Goal: Task Accomplishment & Management: Manage account settings

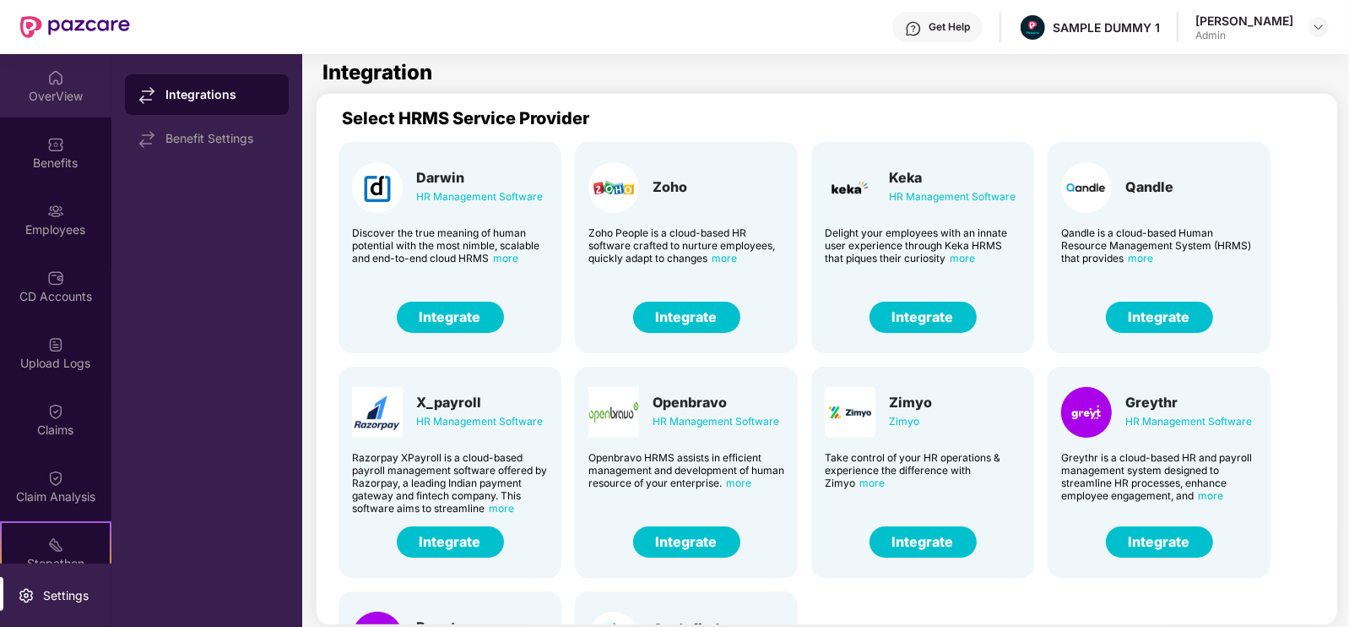
click at [34, 79] on div "OverView" at bounding box center [55, 85] width 111 height 63
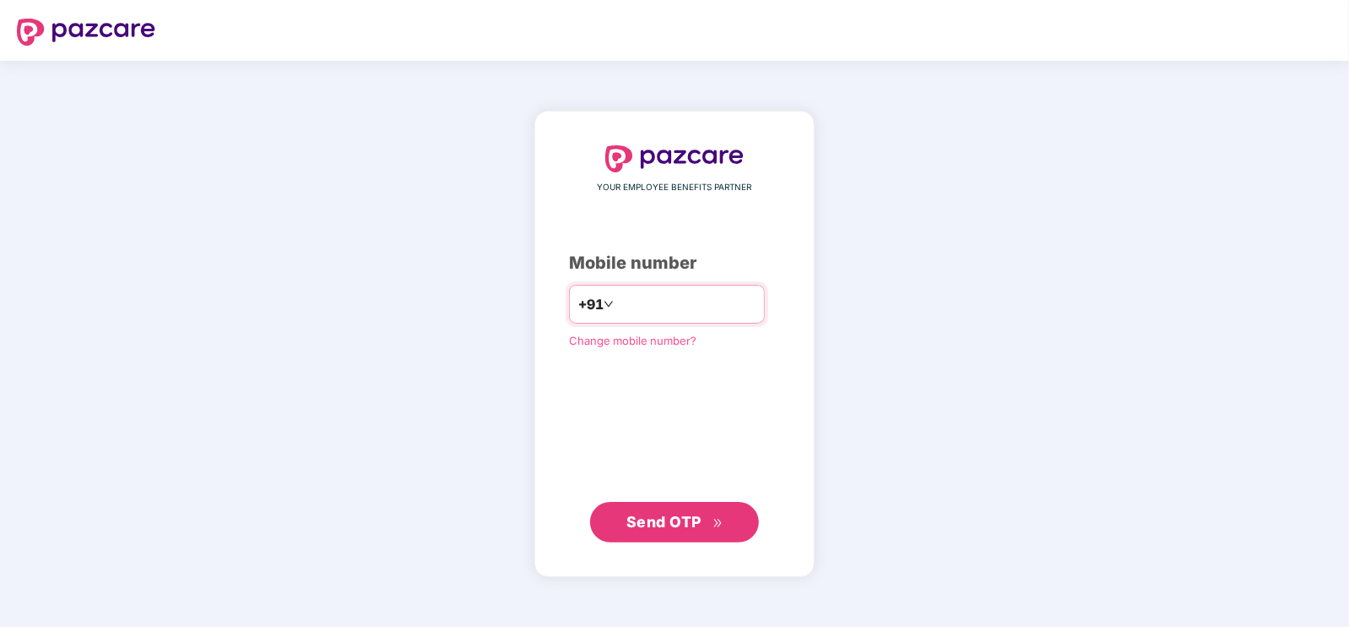
type input "**********"
click at [719, 491] on div "**********" at bounding box center [674, 343] width 211 height 395
click at [676, 517] on span "Send OTP" at bounding box center [664, 521] width 75 height 18
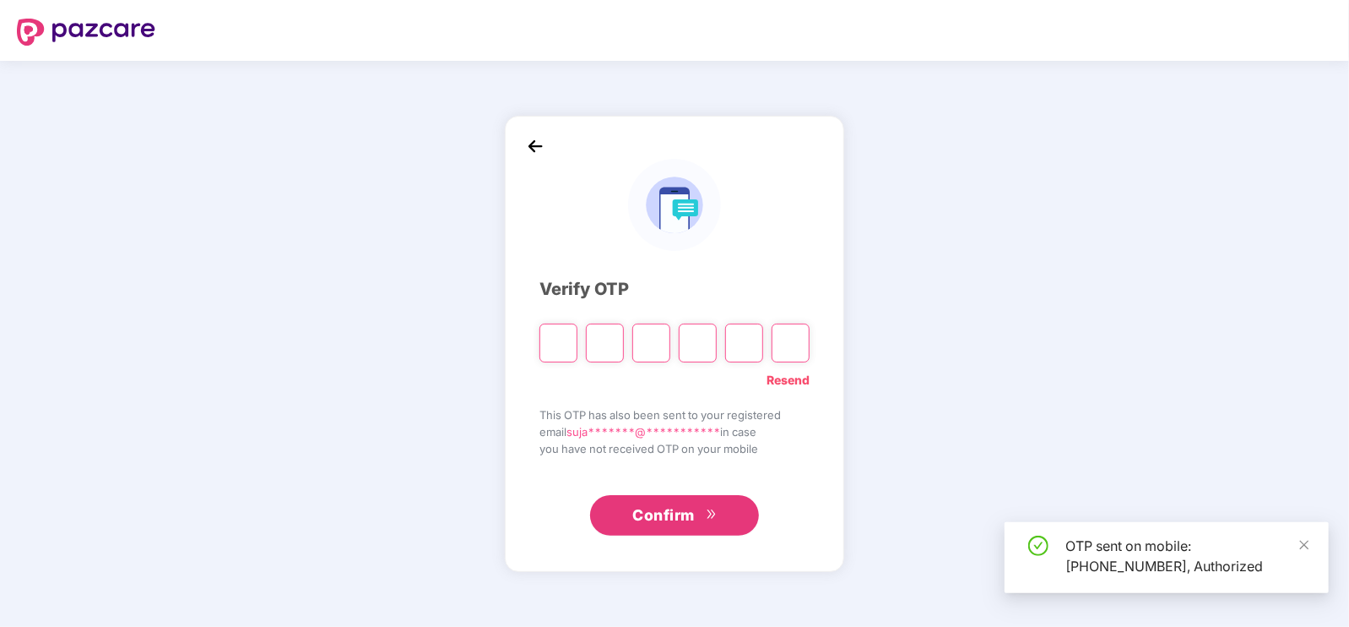
click at [563, 336] on input "Please enter verification code. Digit 1" at bounding box center [559, 342] width 38 height 39
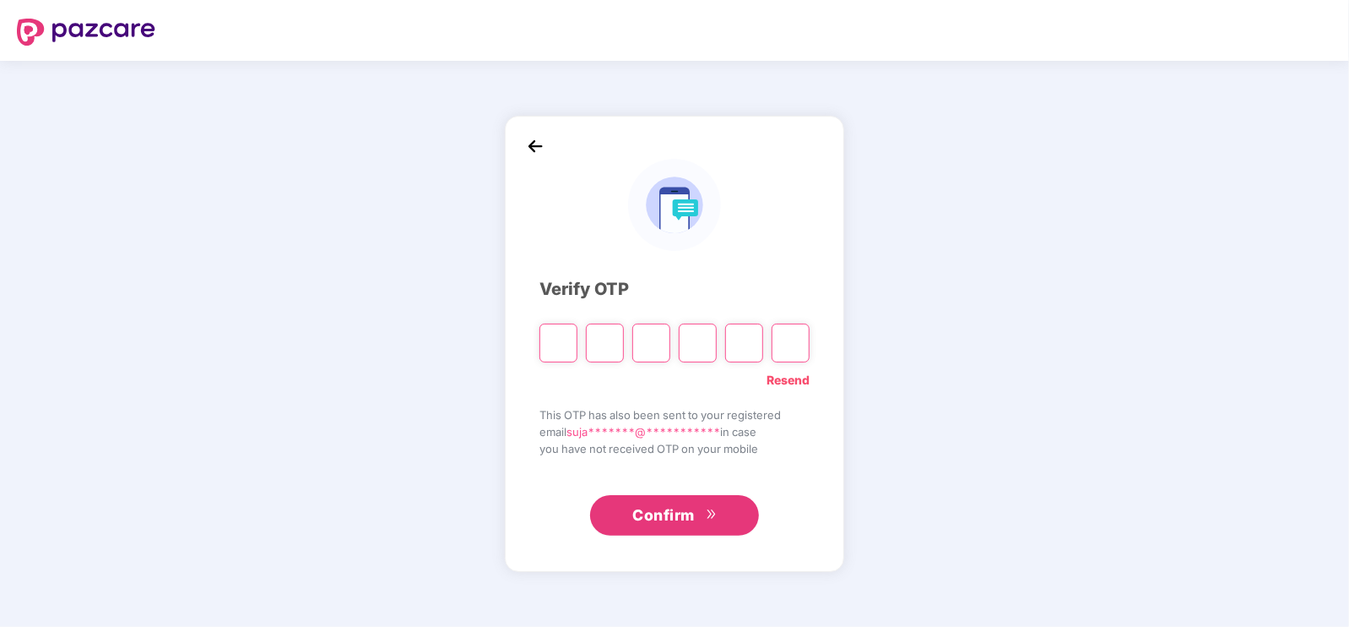
type input "*"
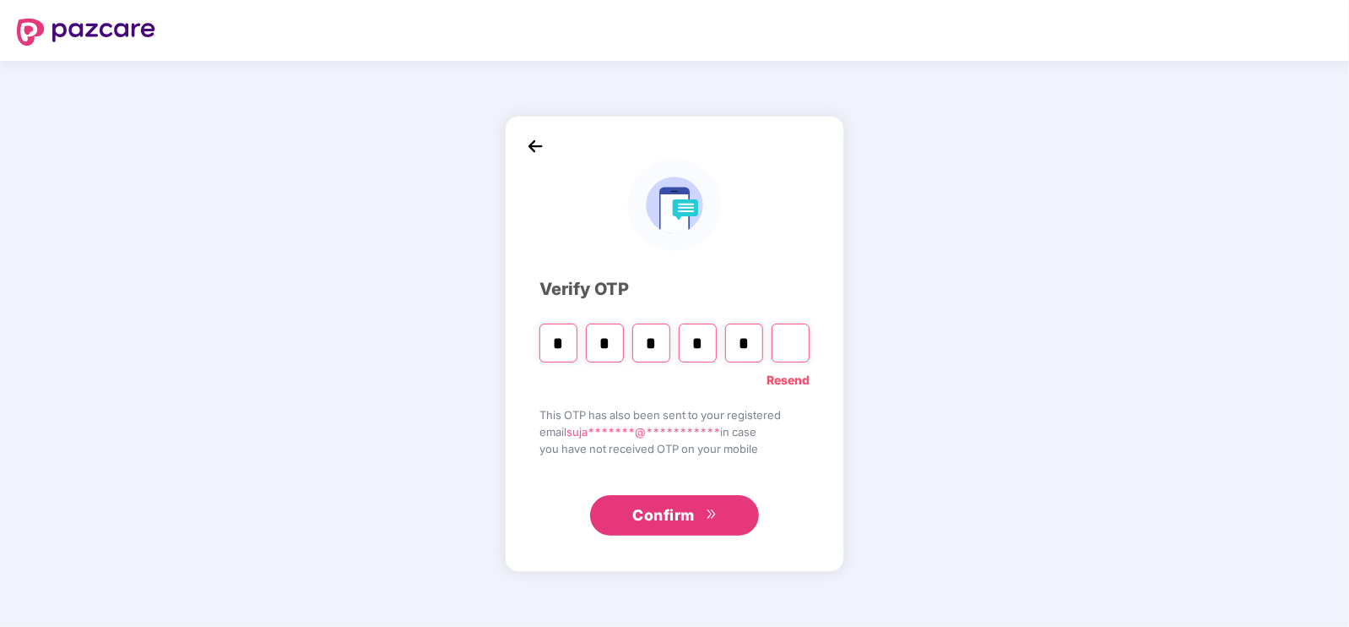
type input "*"
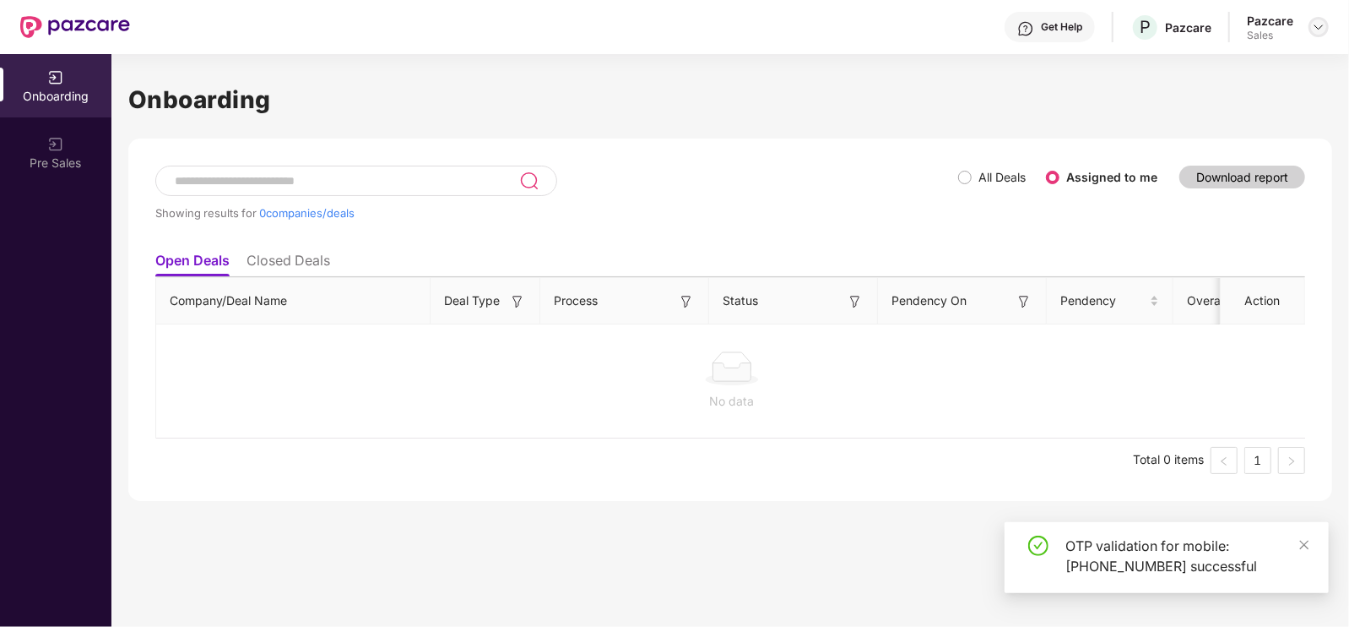
click at [1314, 30] on img at bounding box center [1319, 27] width 14 height 14
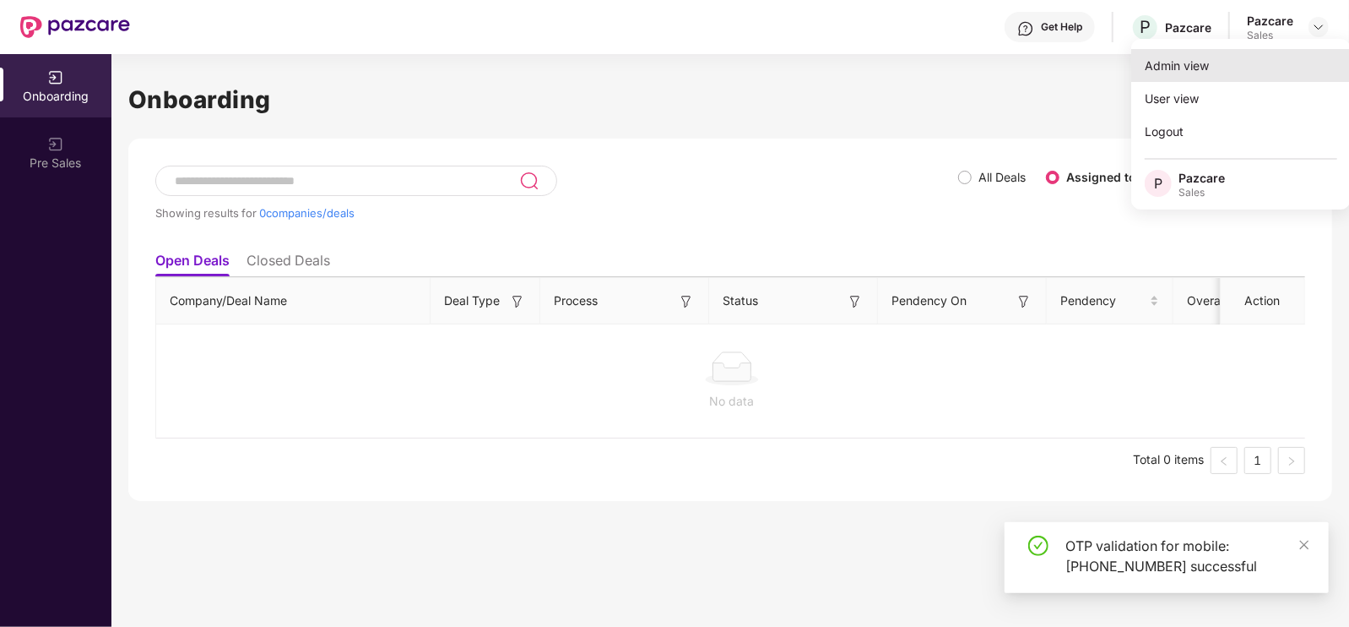
click at [1195, 73] on div "Admin view" at bounding box center [1242, 65] width 220 height 33
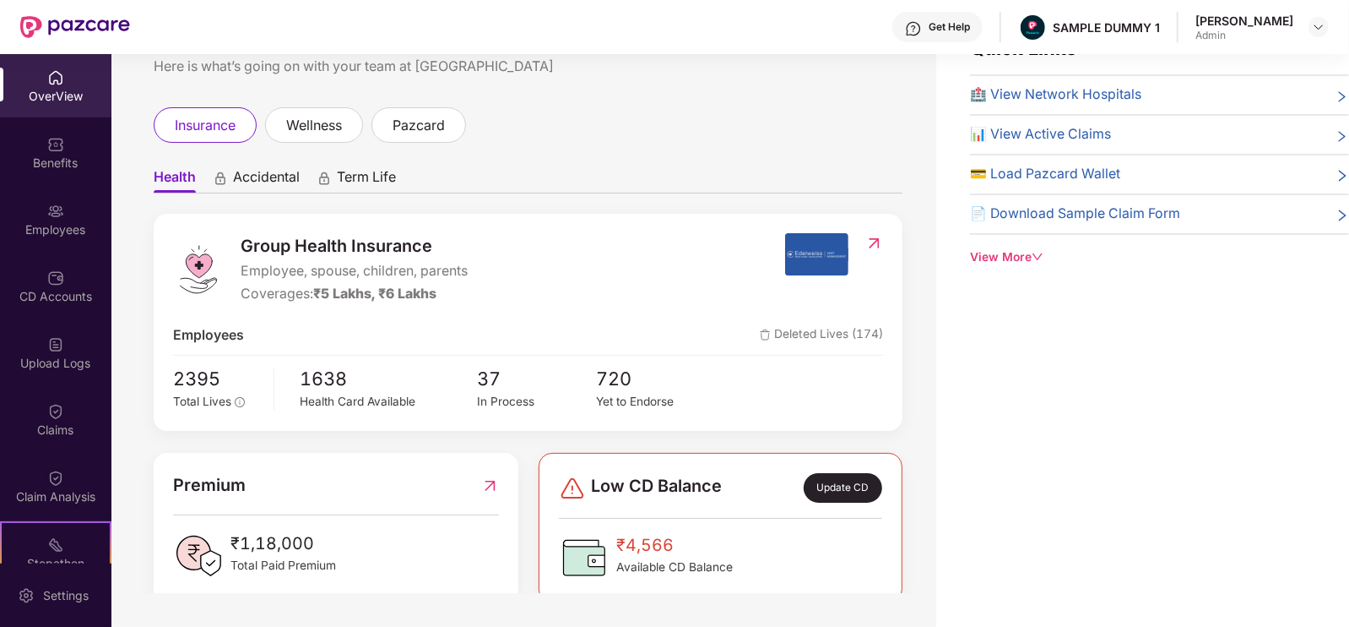
drag, startPoint x: 279, startPoint y: 171, endPoint x: 233, endPoint y: 175, distance: 45.8
click at [233, 175] on span "Accidental" at bounding box center [266, 180] width 67 height 24
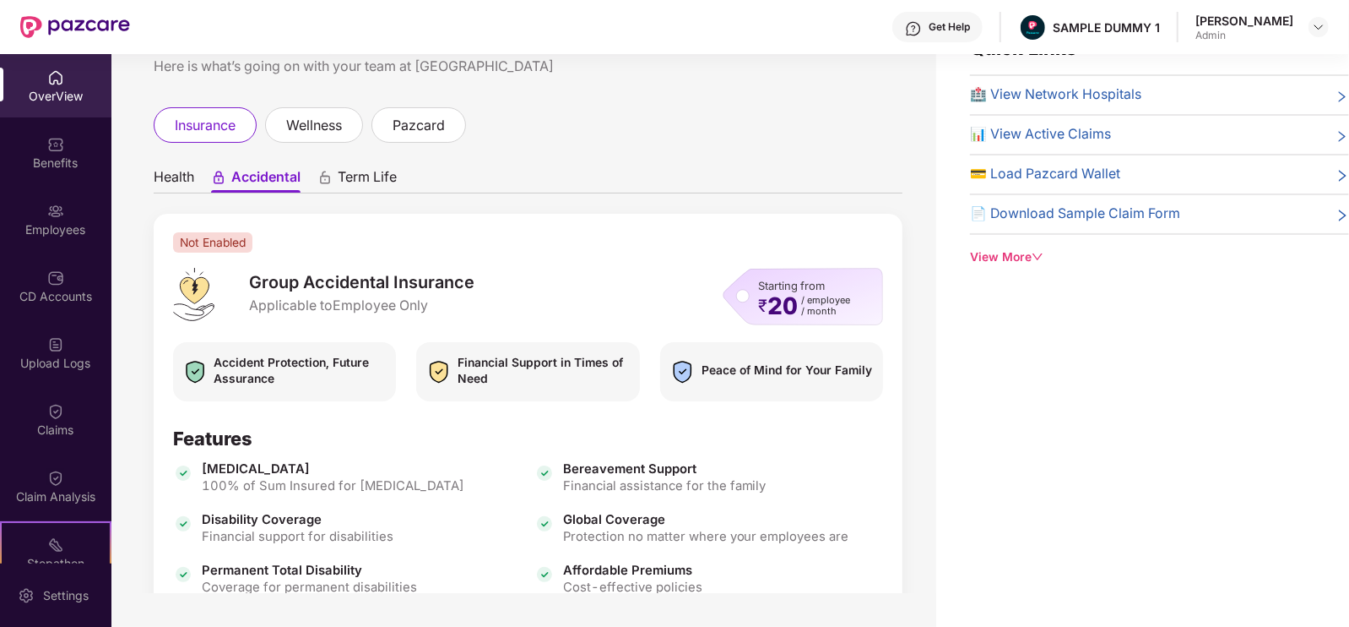
click at [358, 172] on span "Term Life" at bounding box center [367, 180] width 59 height 24
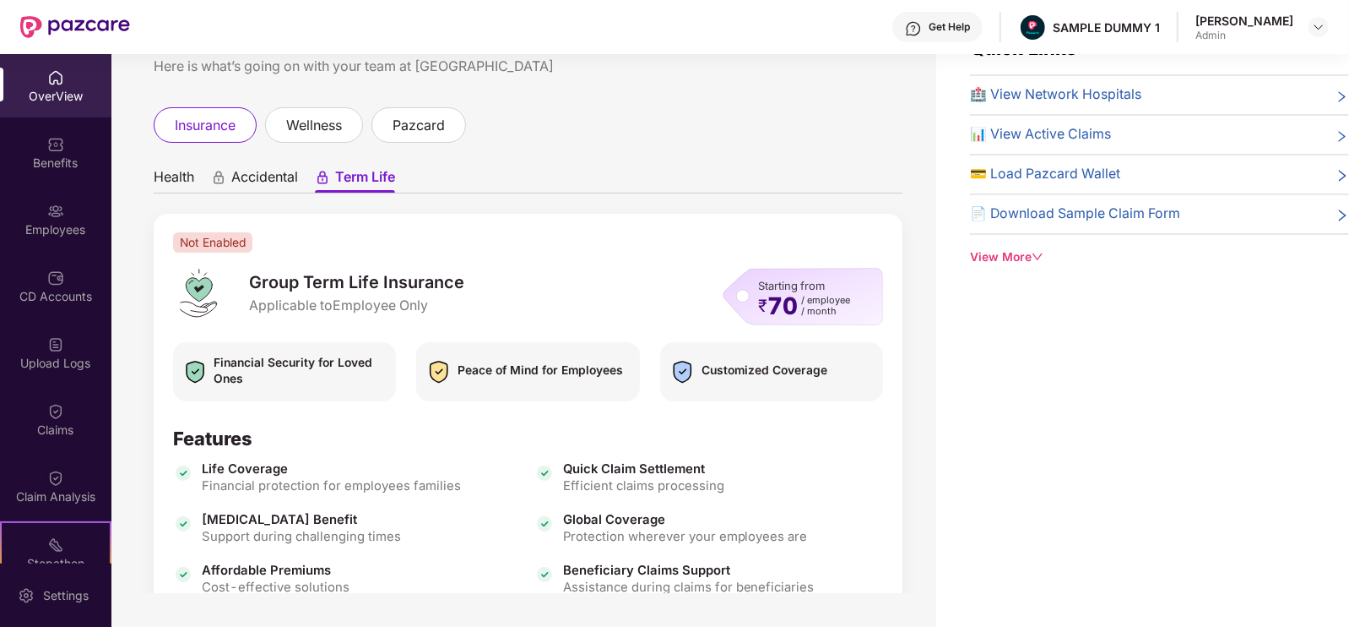
click at [172, 180] on span "Health" at bounding box center [174, 180] width 41 height 24
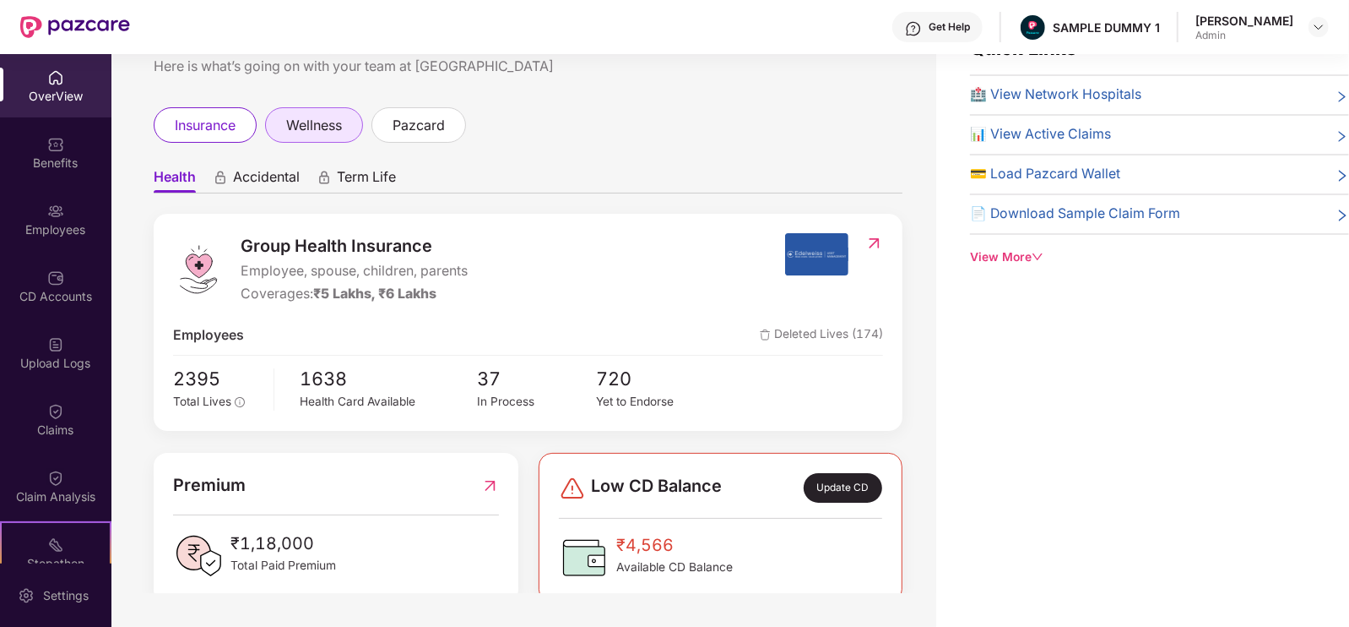
click at [340, 132] on span "wellness" at bounding box center [314, 125] width 56 height 21
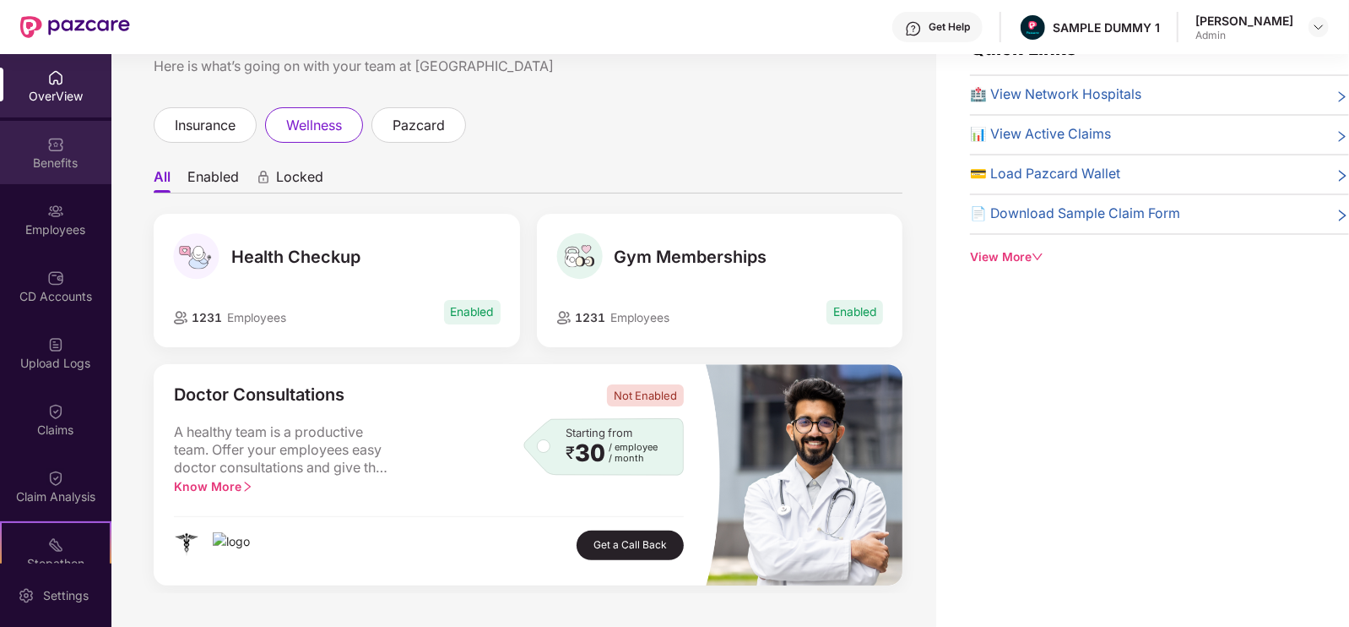
click at [80, 166] on div "Benefits" at bounding box center [55, 163] width 111 height 17
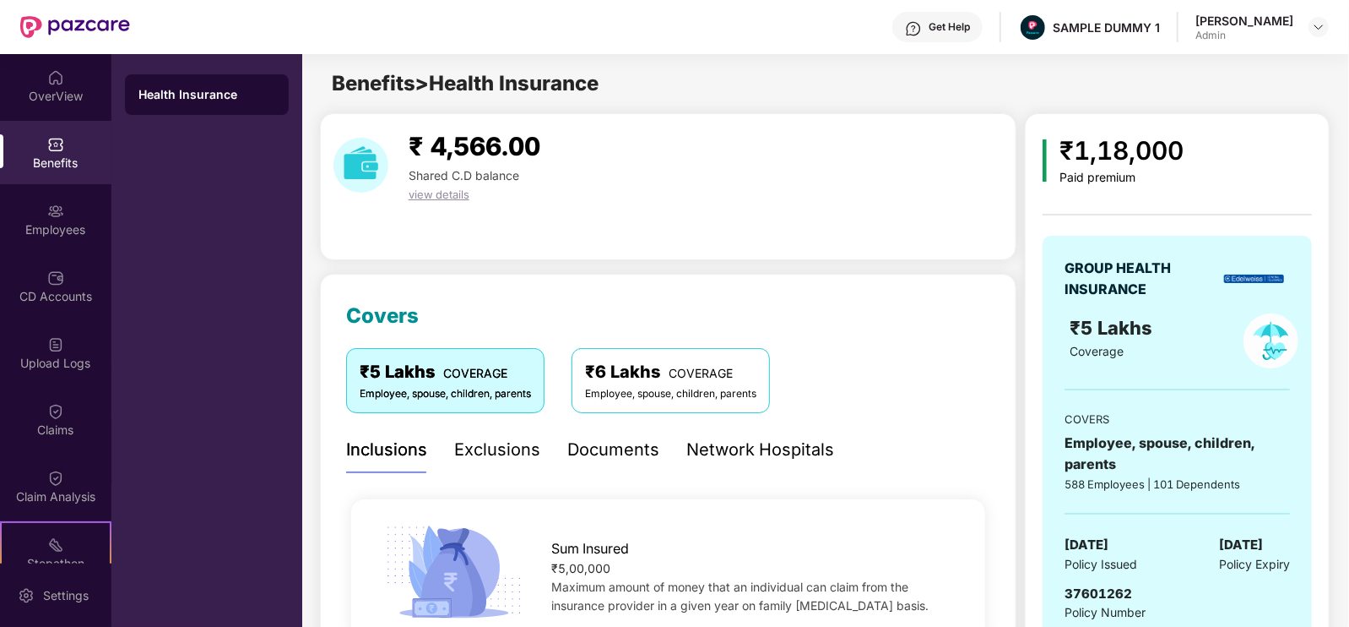
click at [499, 458] on div "Exclusions" at bounding box center [497, 450] width 86 height 26
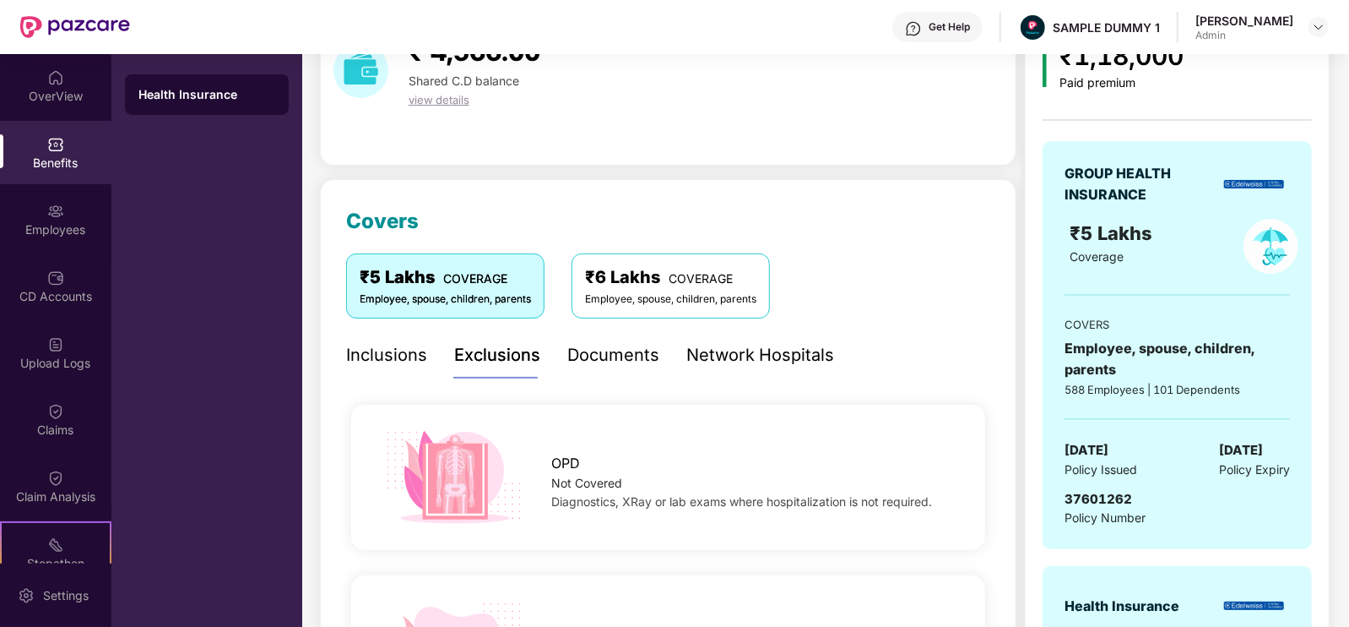
scroll to position [92, 0]
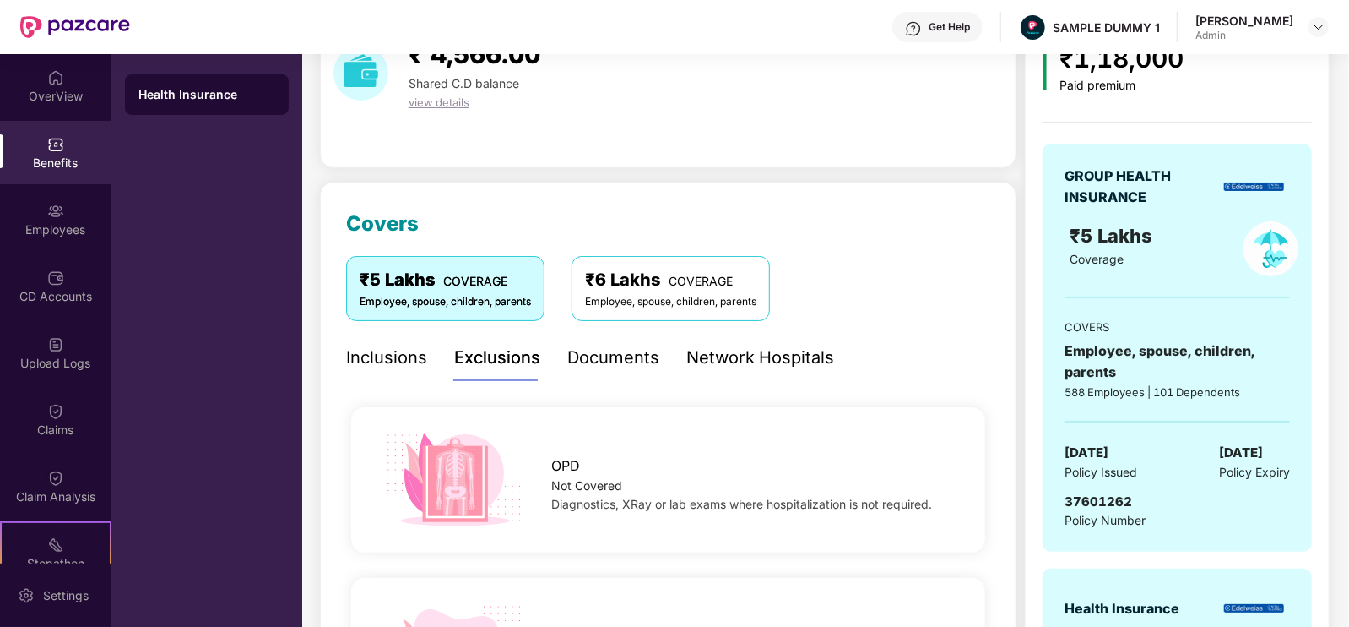
click at [614, 357] on div "Documents" at bounding box center [613, 358] width 92 height 26
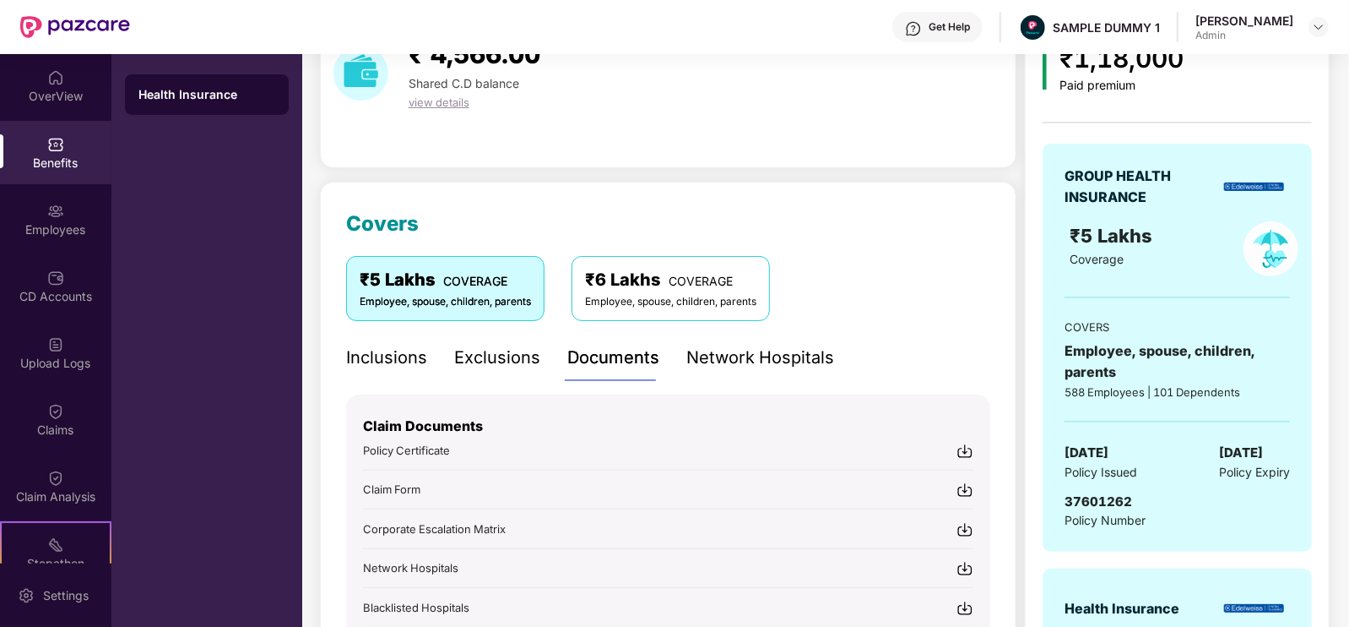
scroll to position [245, 0]
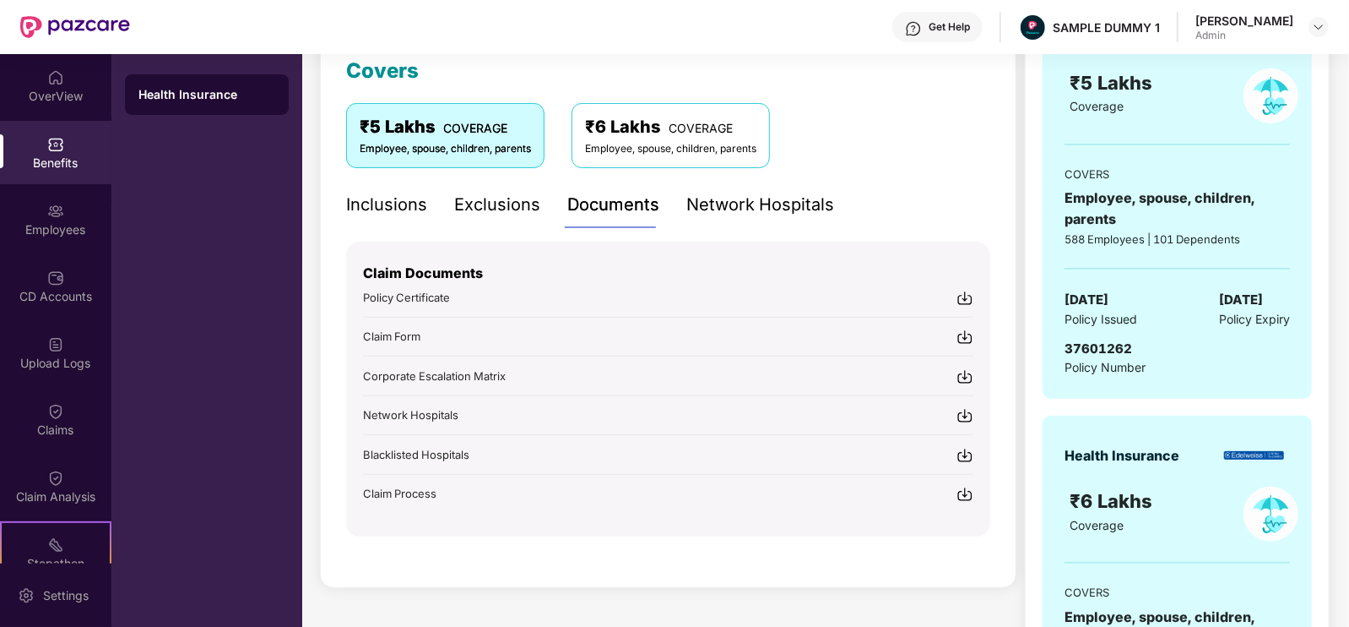
click at [764, 216] on div "Network Hospitals" at bounding box center [761, 205] width 148 height 26
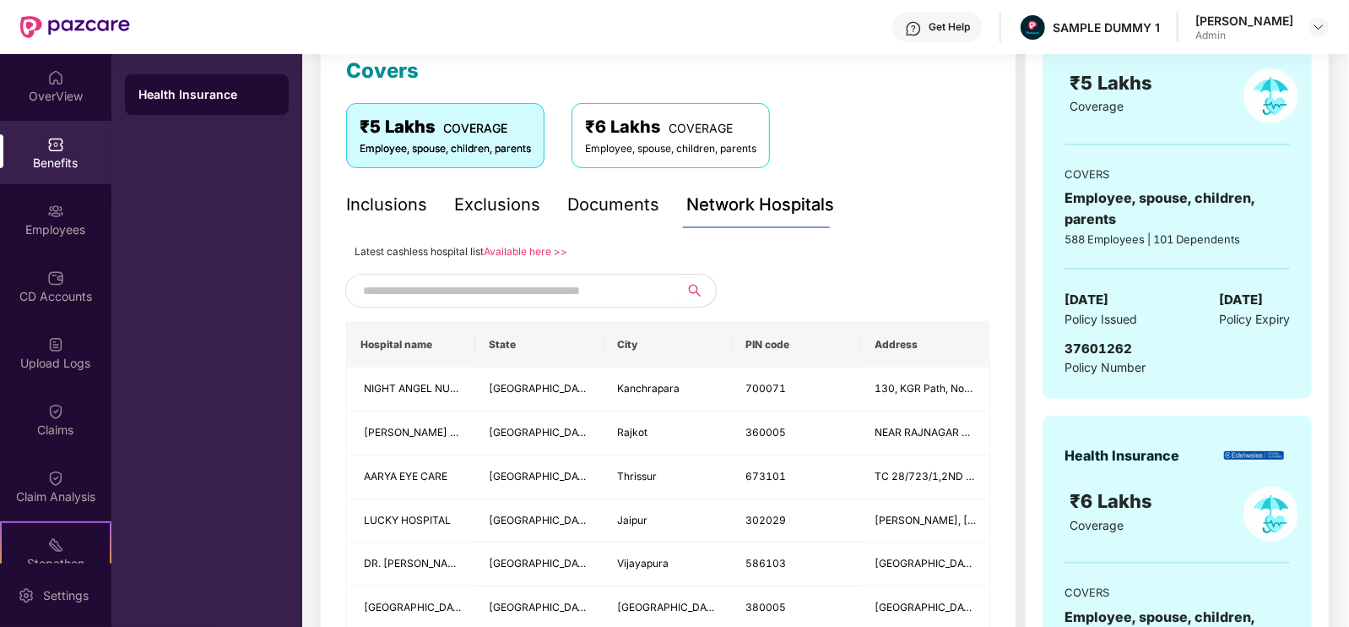
click at [606, 281] on input "text" at bounding box center [507, 290] width 289 height 25
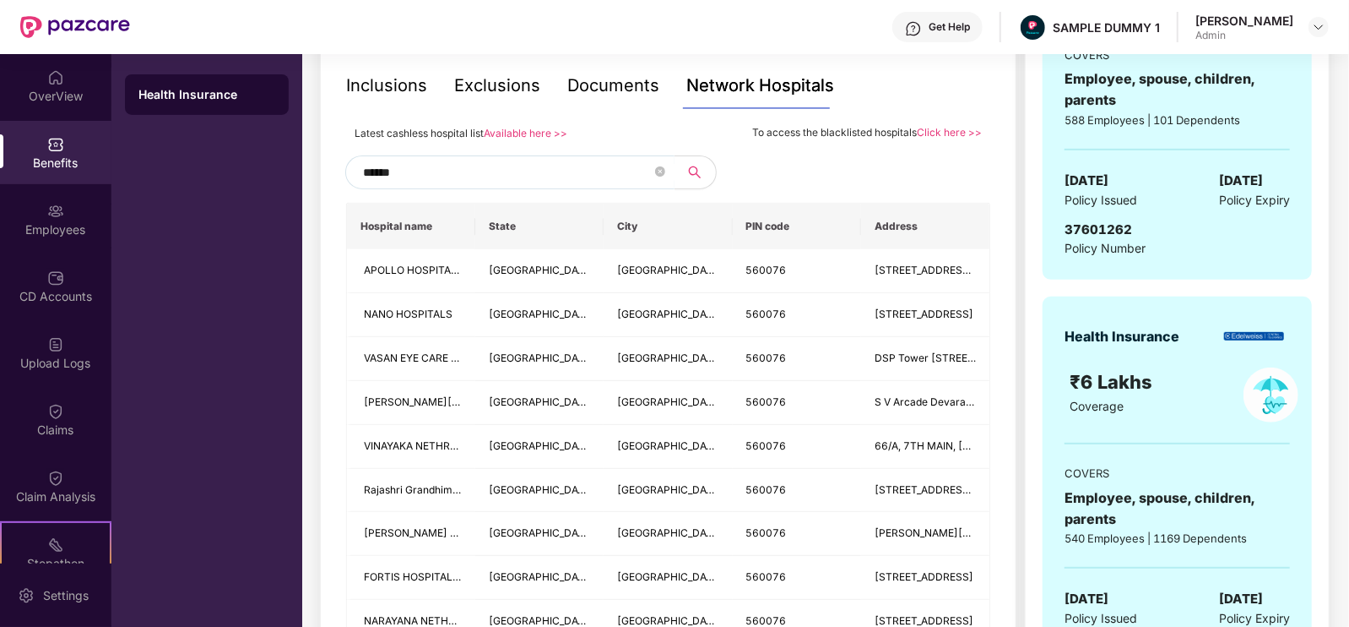
scroll to position [386, 0]
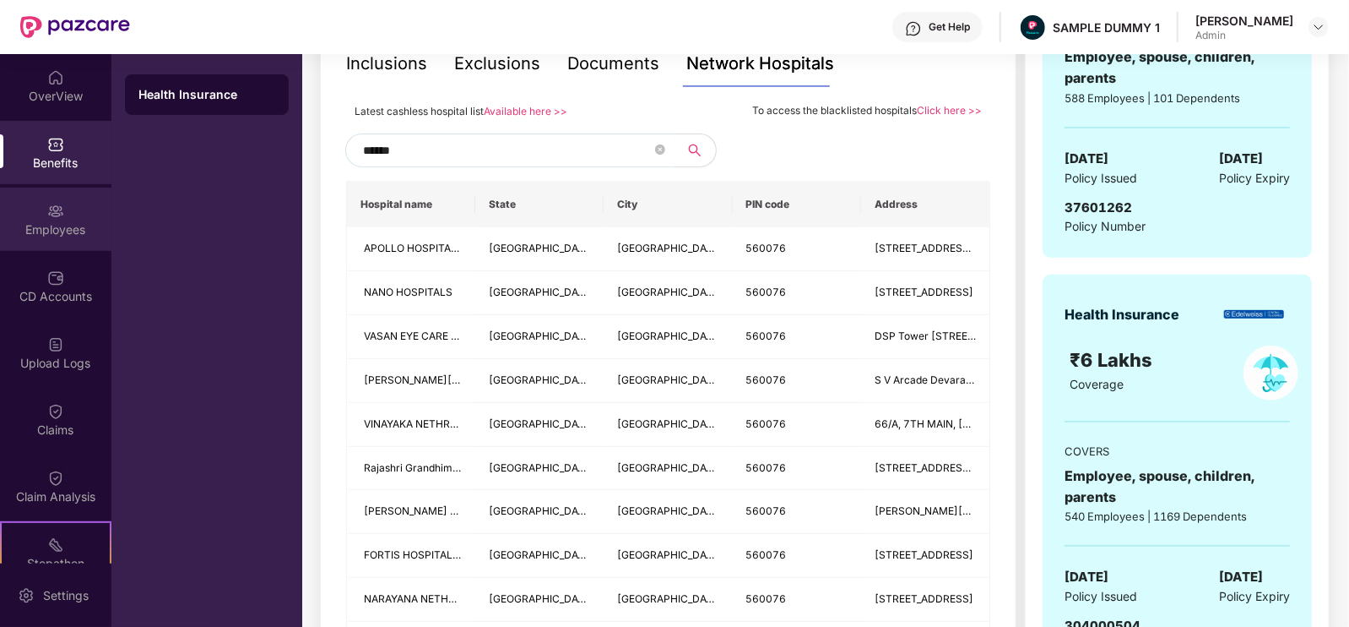
type input "******"
click at [82, 208] on div "Employees" at bounding box center [55, 218] width 111 height 63
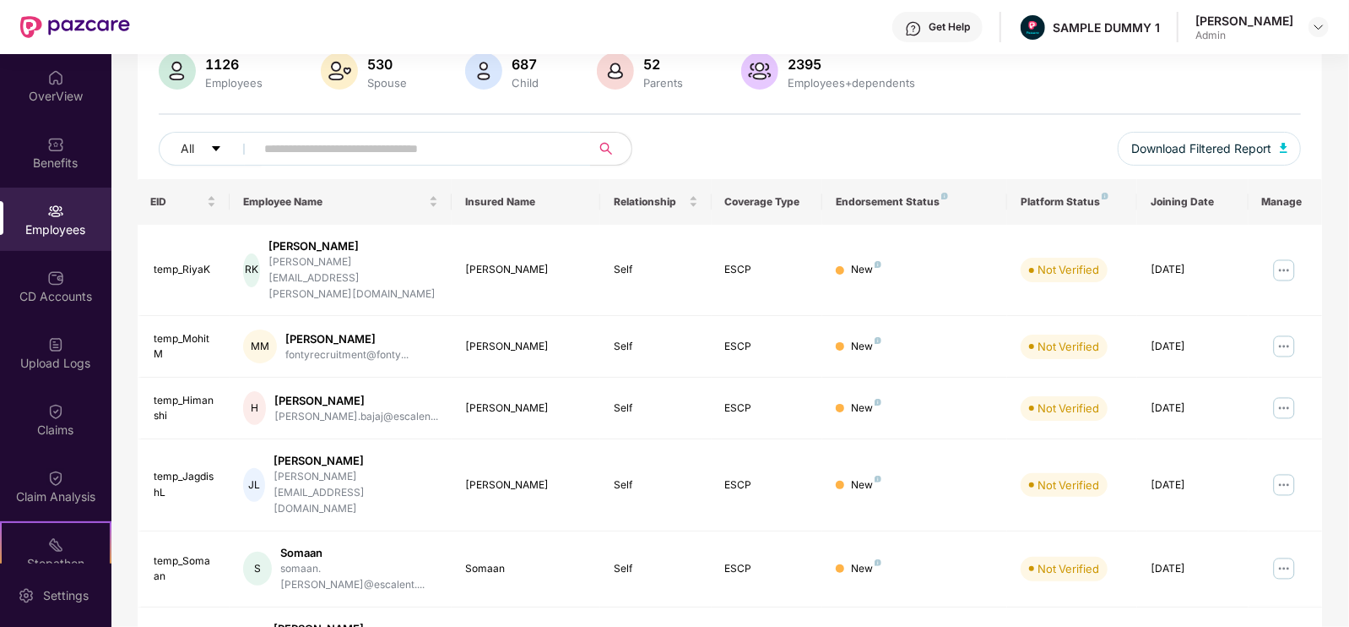
scroll to position [0, 0]
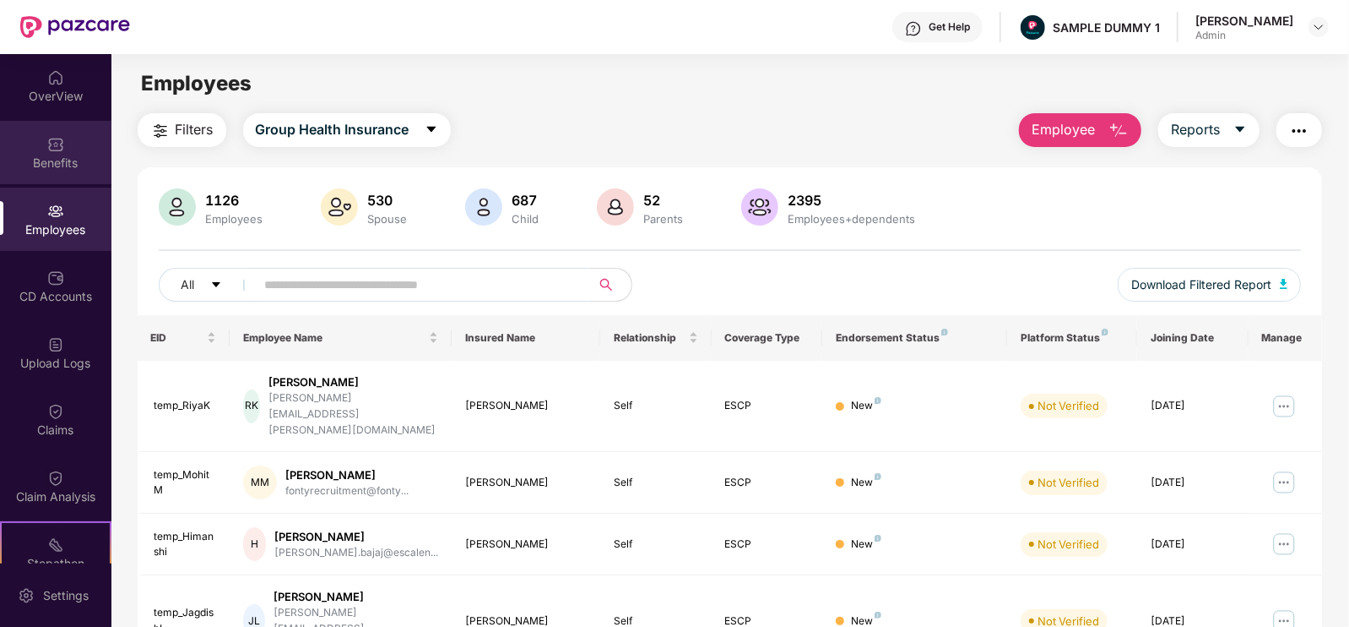
click at [47, 137] on img at bounding box center [55, 144] width 17 height 17
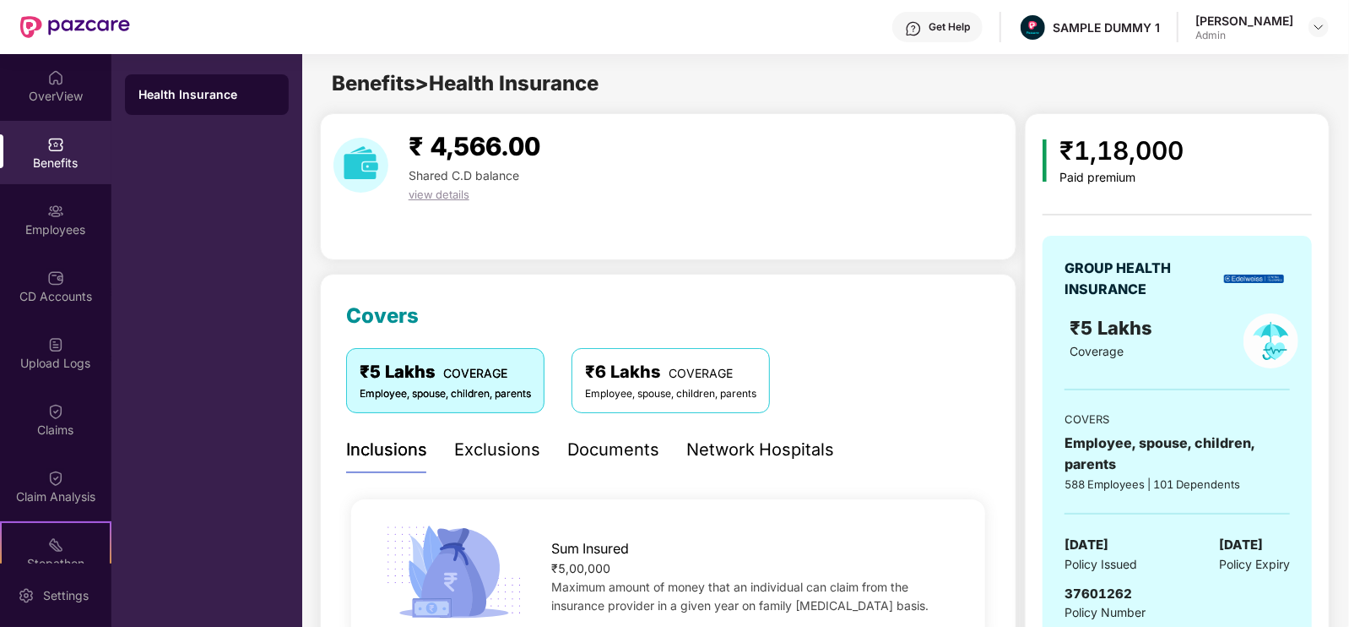
click at [791, 445] on div "Network Hospitals" at bounding box center [761, 450] width 148 height 26
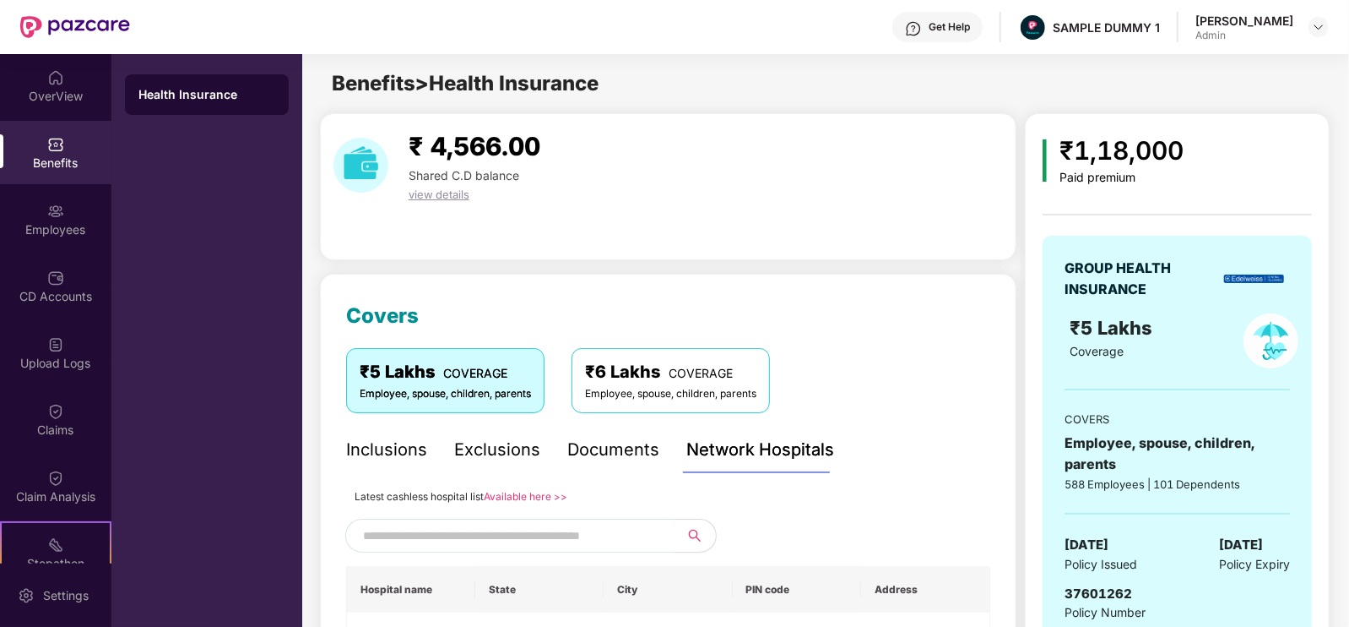
scroll to position [392, 0]
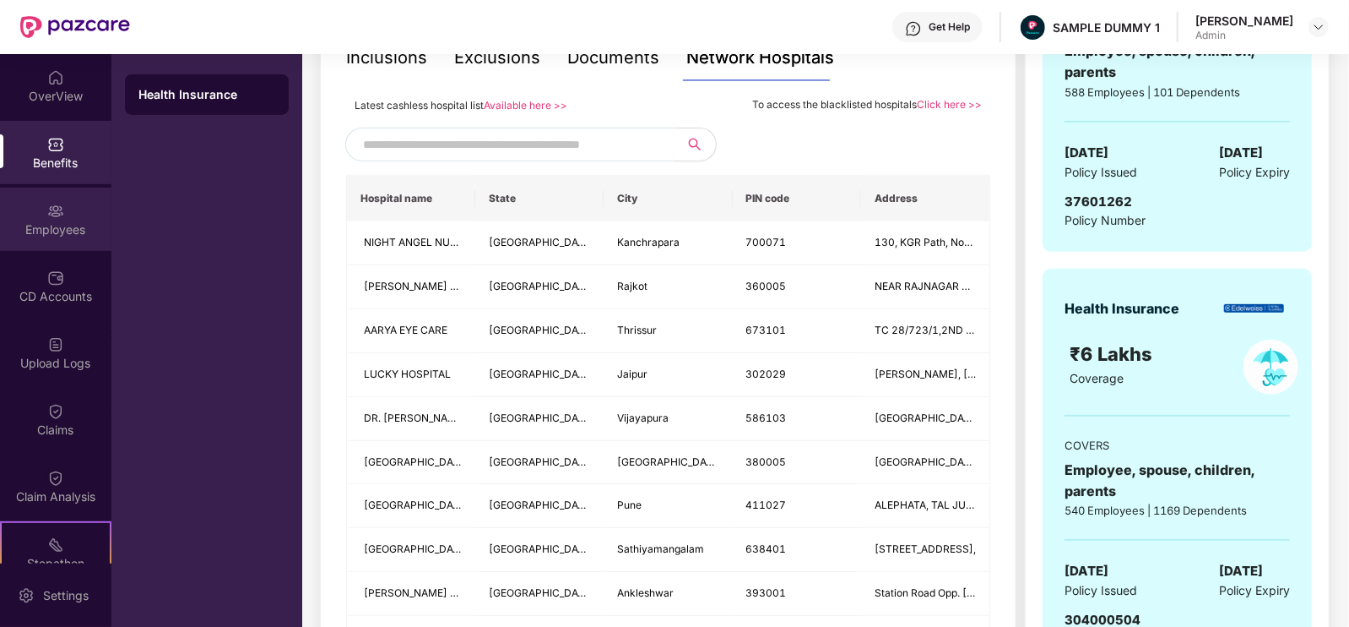
click at [52, 230] on div "Employees" at bounding box center [55, 229] width 111 height 17
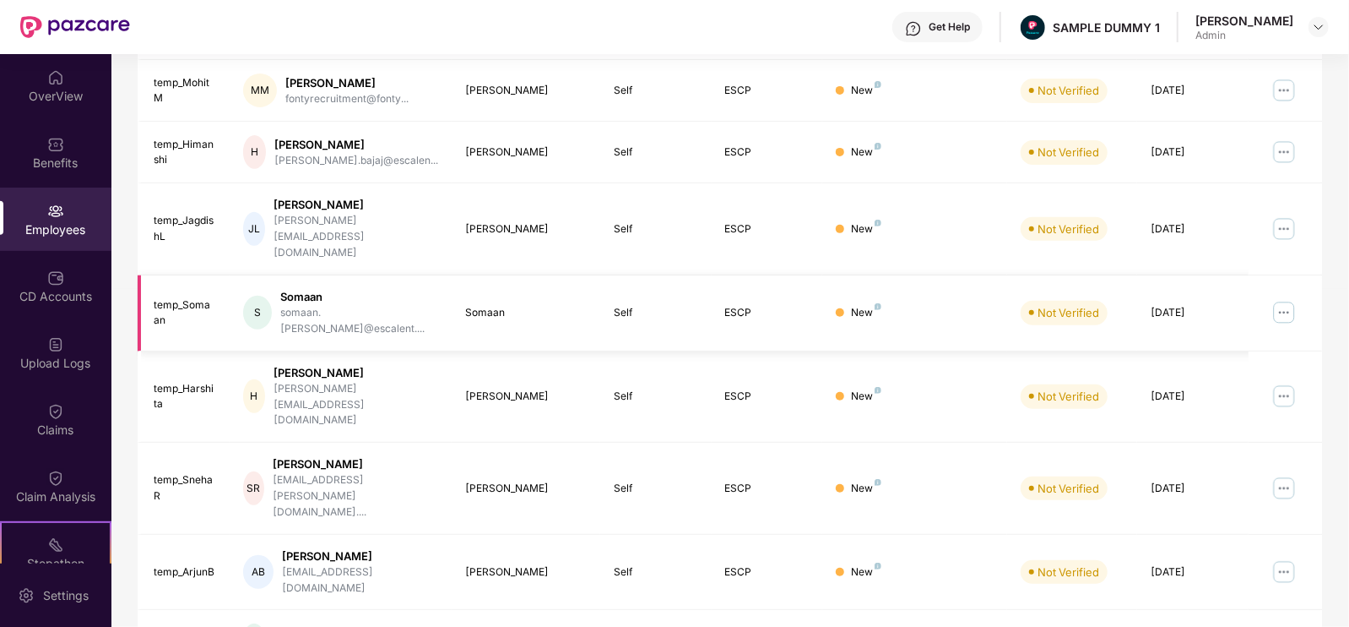
scroll to position [0, 0]
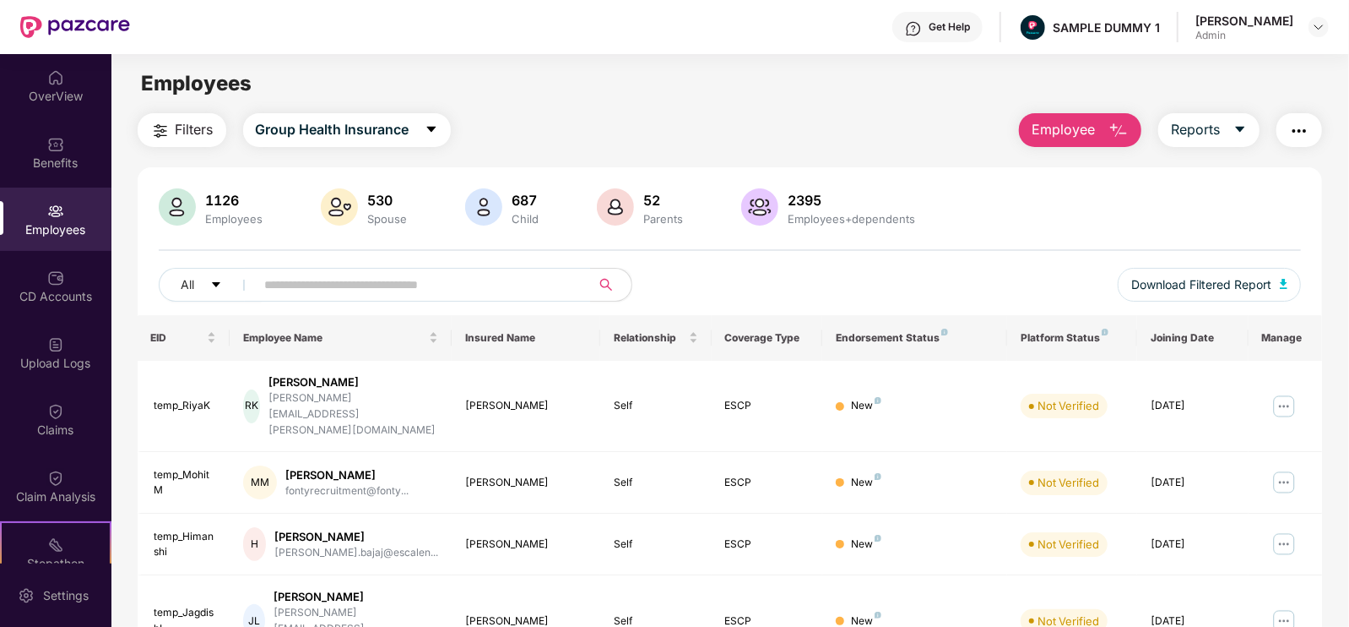
click at [1100, 122] on button "Employee" at bounding box center [1080, 130] width 122 height 34
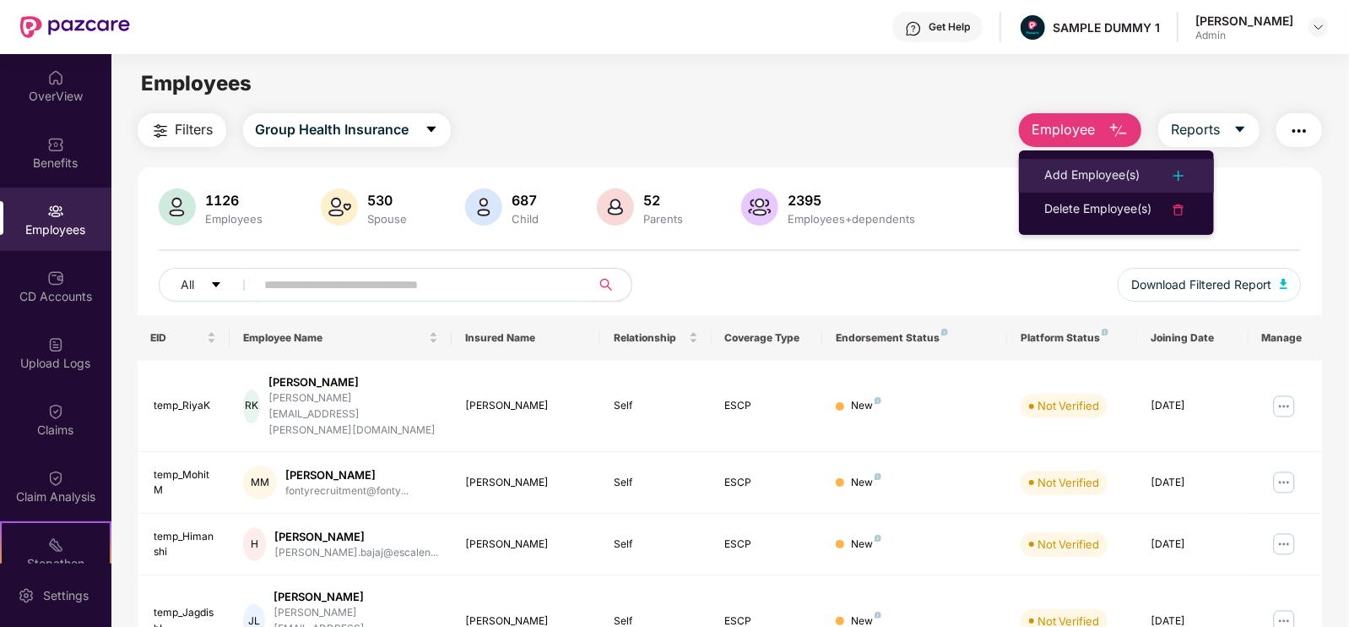
click at [1102, 169] on div "Add Employee(s)" at bounding box center [1092, 176] width 95 height 20
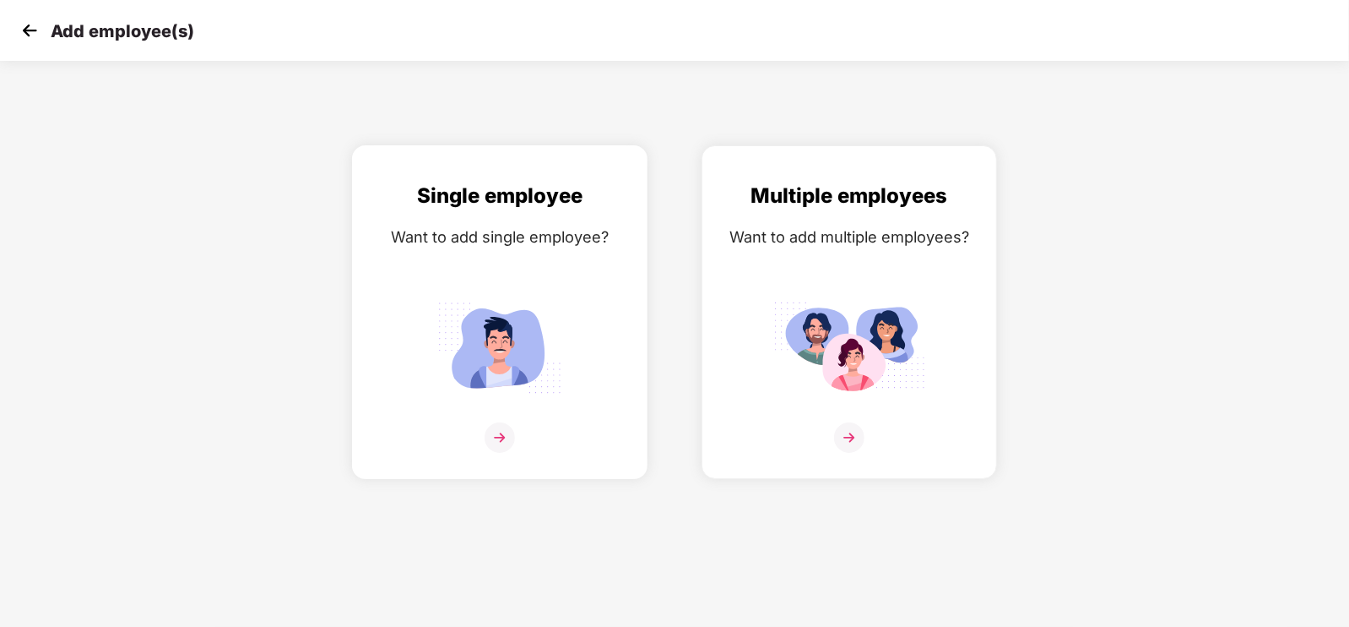
click at [540, 290] on div "Single employee Want to add single employee?" at bounding box center [500, 327] width 260 height 294
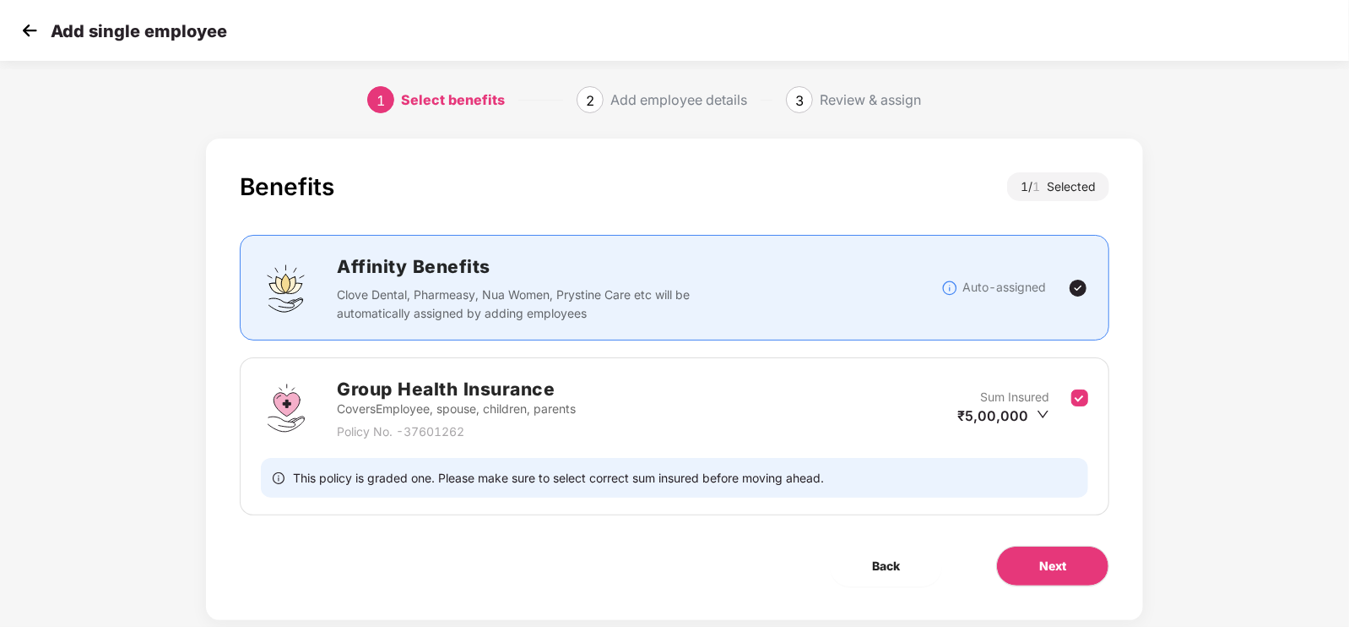
click at [1039, 585] on div "Benefits 1 / 1 Selected Affinity Benefits Clove Dental, Pharmeasy, Nua Women, P…" at bounding box center [674, 378] width 937 height 481
click at [1038, 575] on button "Next" at bounding box center [1052, 566] width 113 height 41
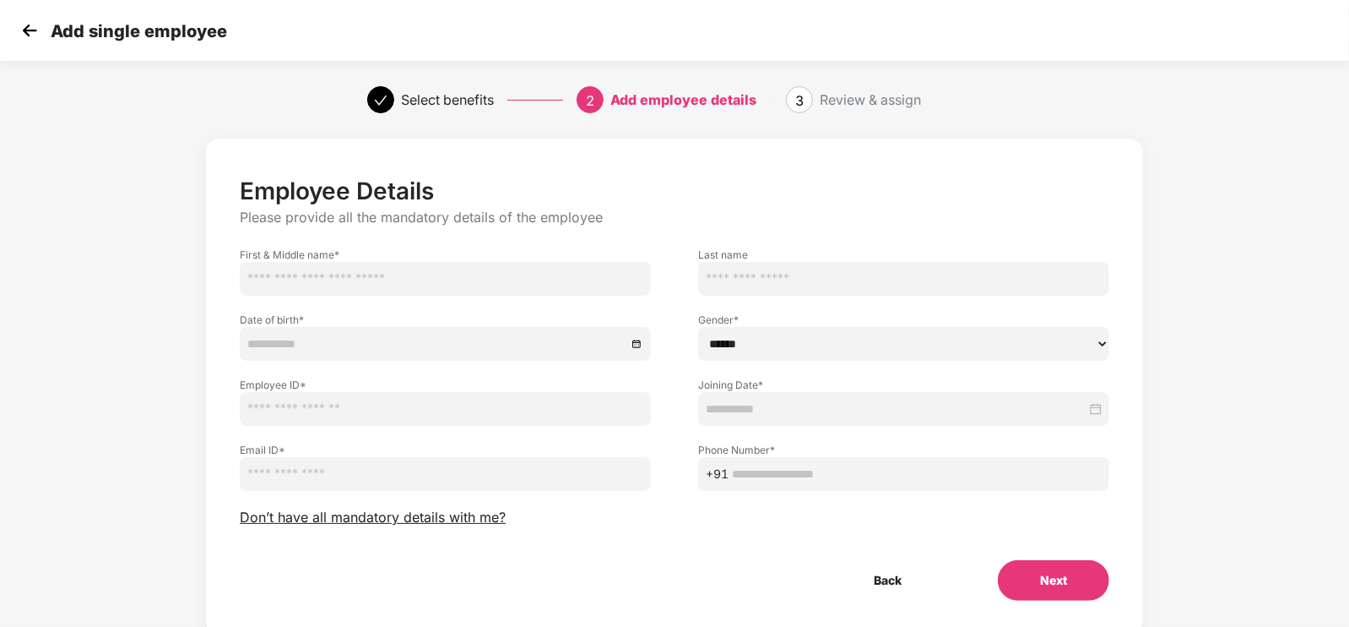
click at [22, 19] on img at bounding box center [29, 30] width 25 height 25
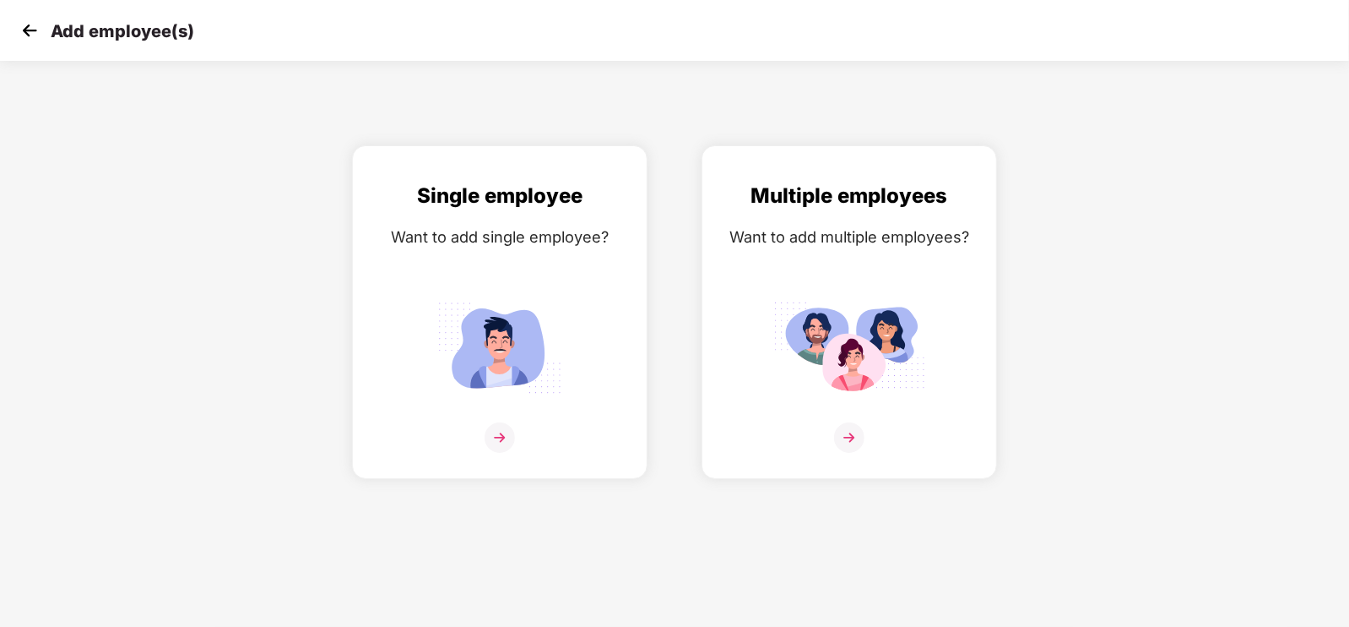
click at [22, 19] on img at bounding box center [29, 30] width 25 height 25
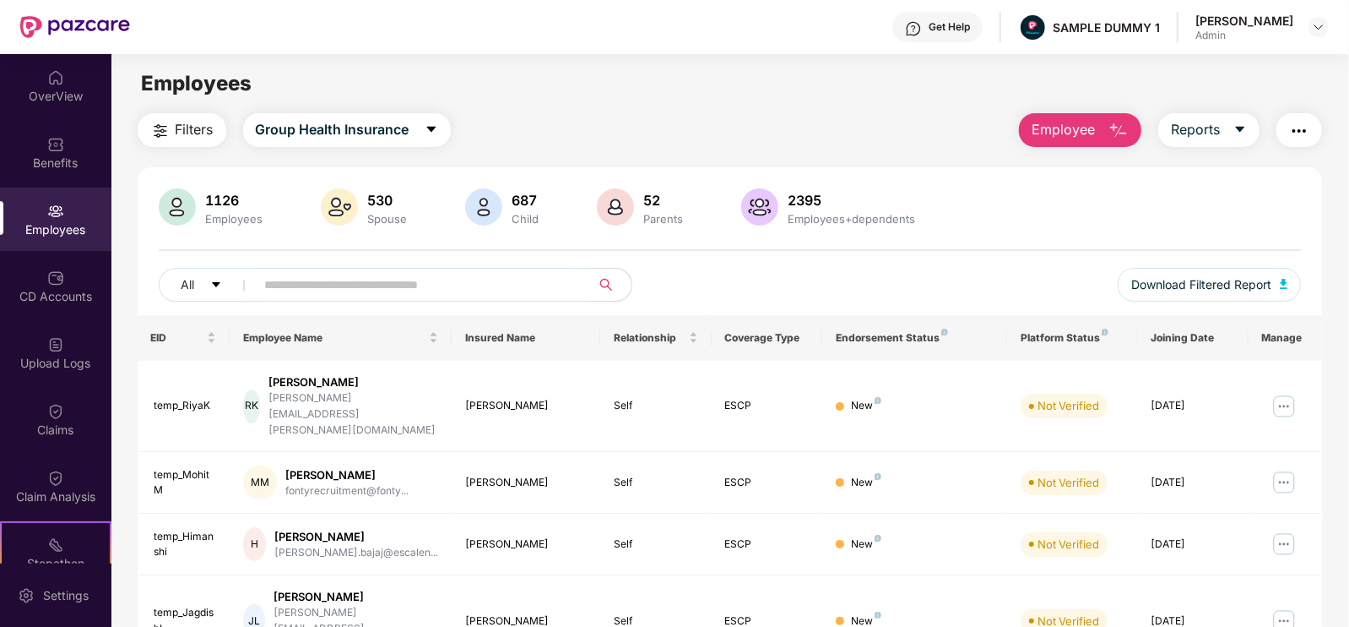
click at [1069, 132] on span "Employee" at bounding box center [1063, 129] width 63 height 21
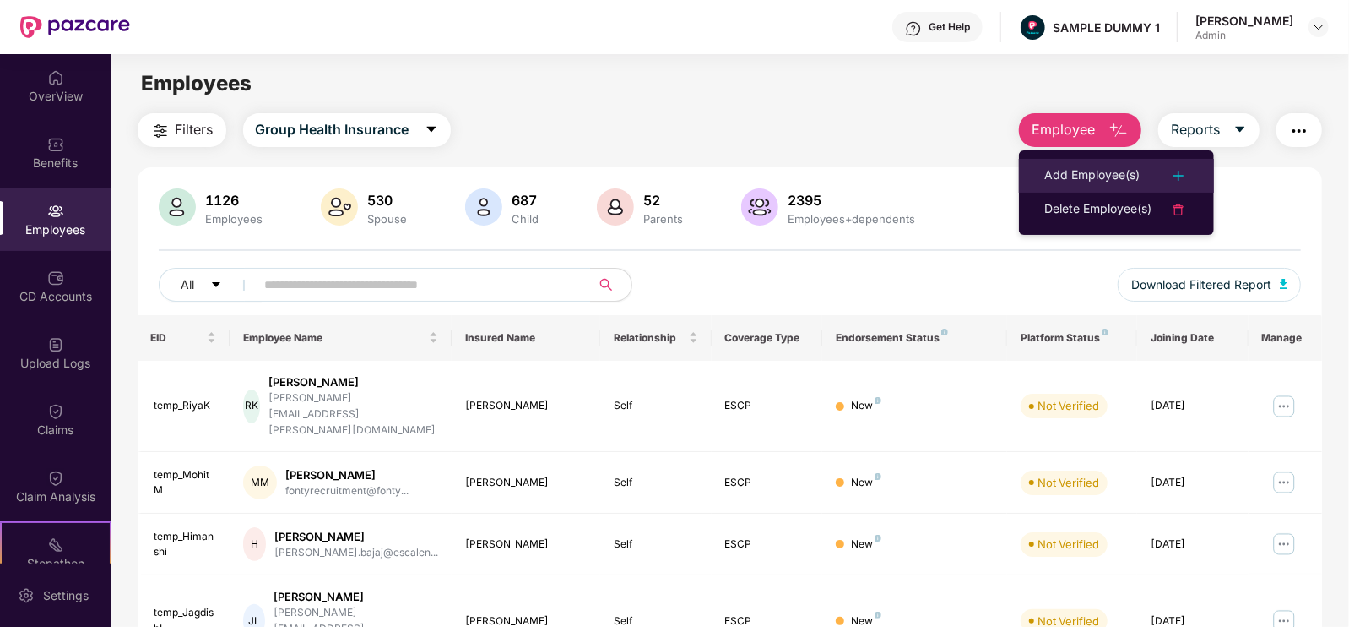
click at [1085, 159] on li "Add Employee(s)" at bounding box center [1116, 176] width 195 height 34
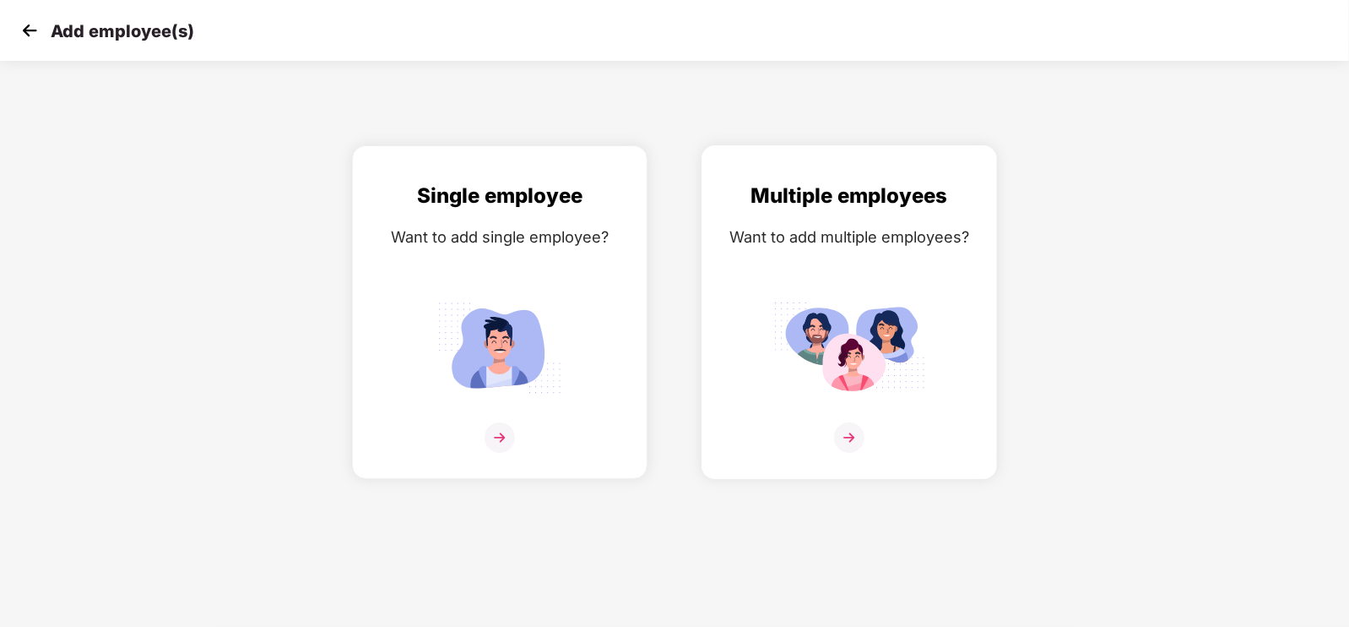
click at [849, 323] on img at bounding box center [850, 348] width 152 height 106
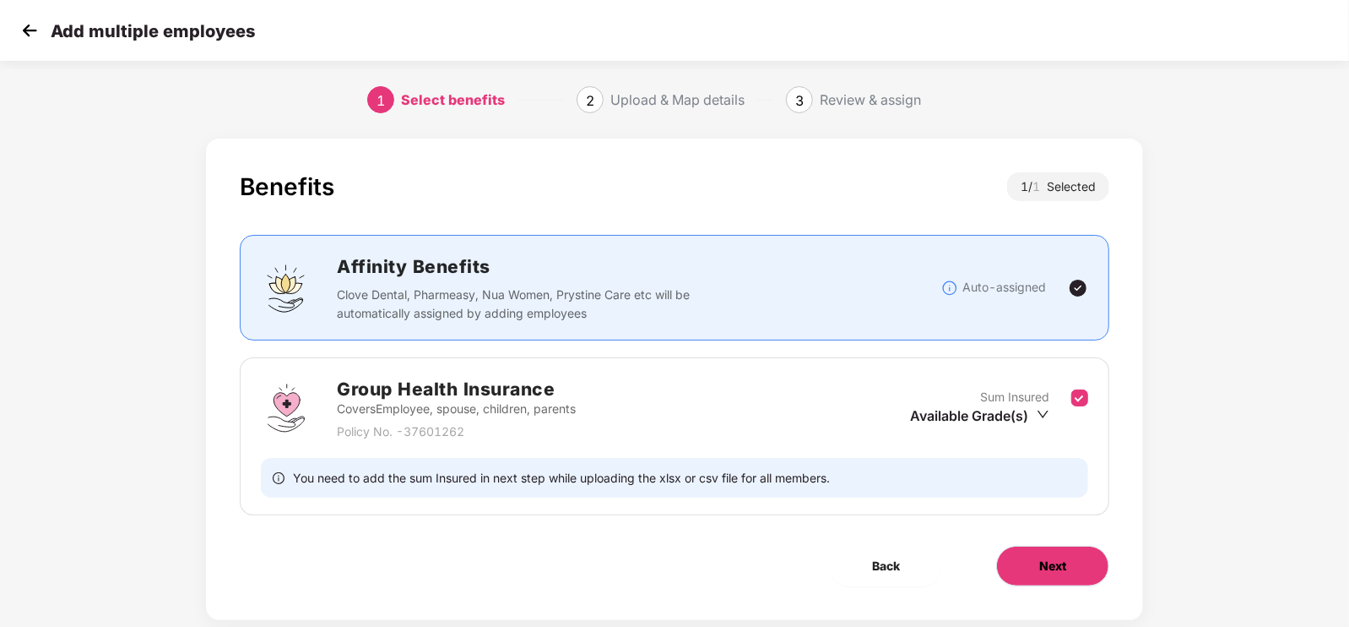
click at [1041, 580] on button "Next" at bounding box center [1052, 566] width 113 height 41
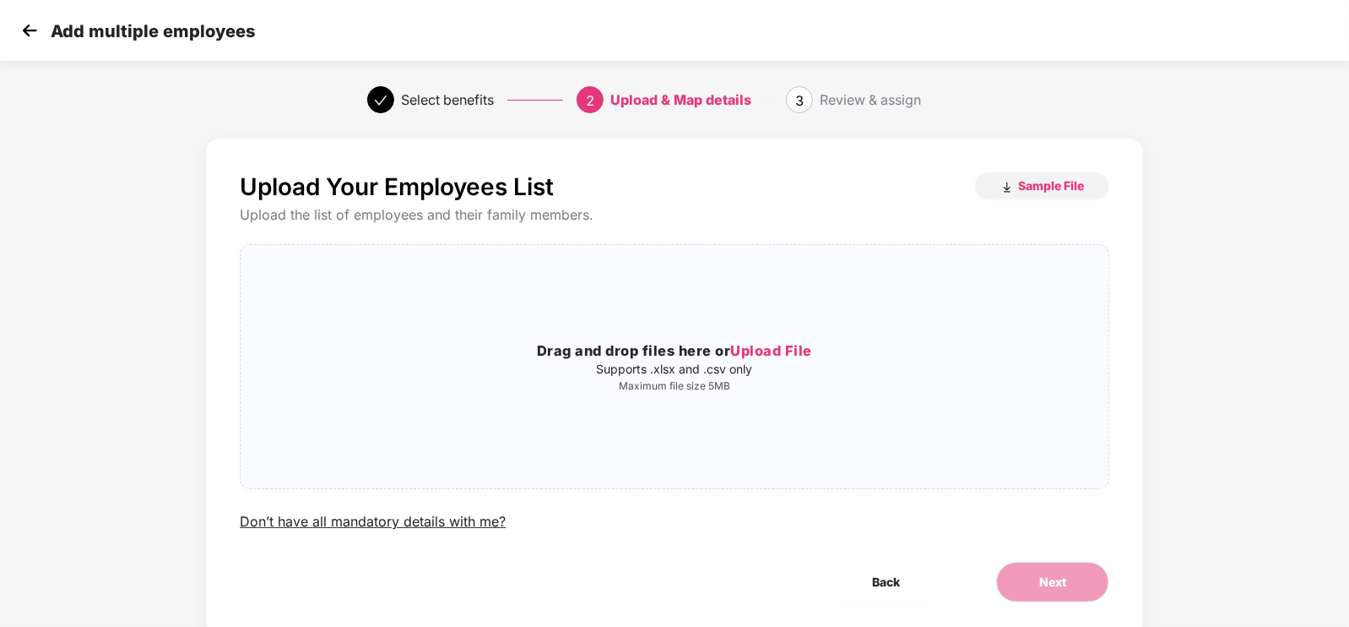
click at [23, 37] on img at bounding box center [29, 30] width 25 height 25
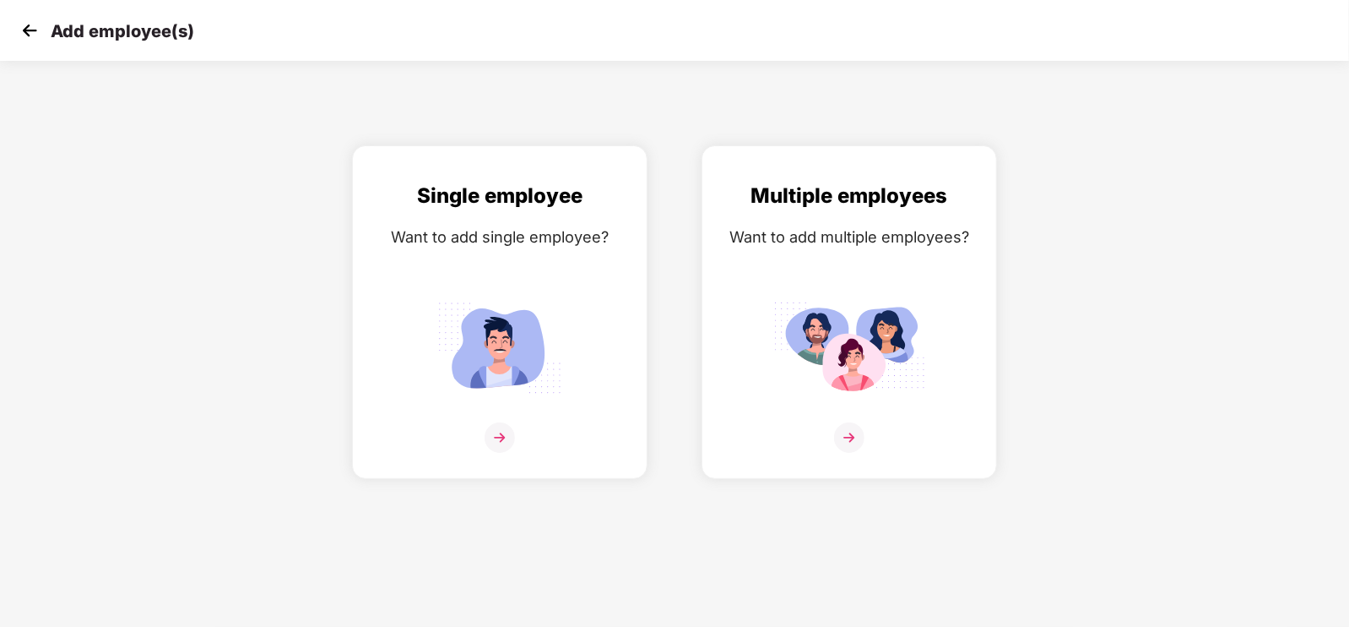
click at [23, 37] on img at bounding box center [29, 30] width 25 height 25
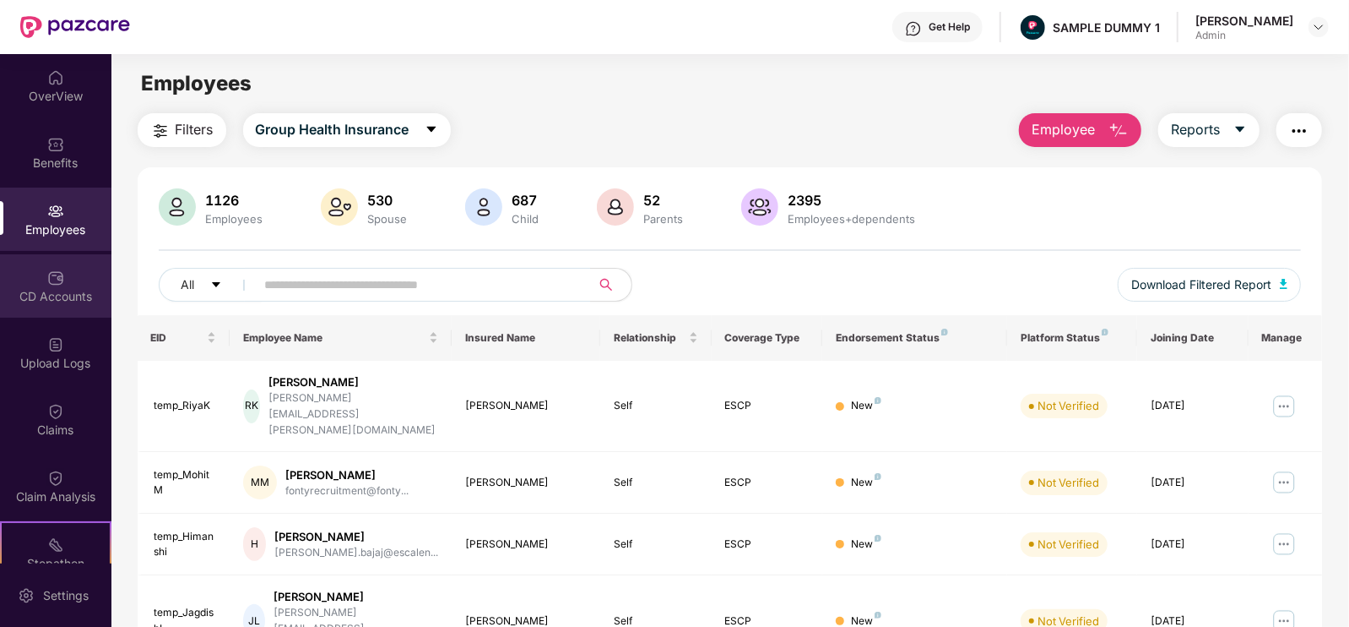
click at [68, 293] on div "CD Accounts" at bounding box center [55, 296] width 111 height 17
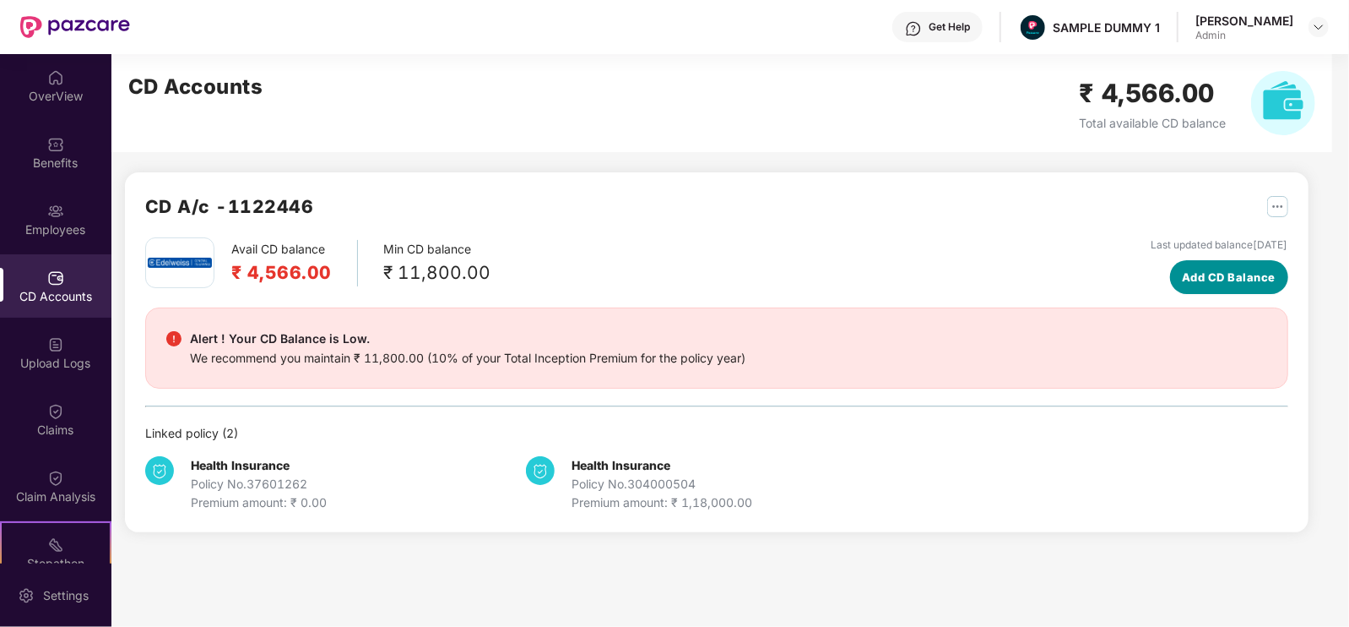
click at [1182, 269] on span "Add CD Balance" at bounding box center [1229, 277] width 94 height 17
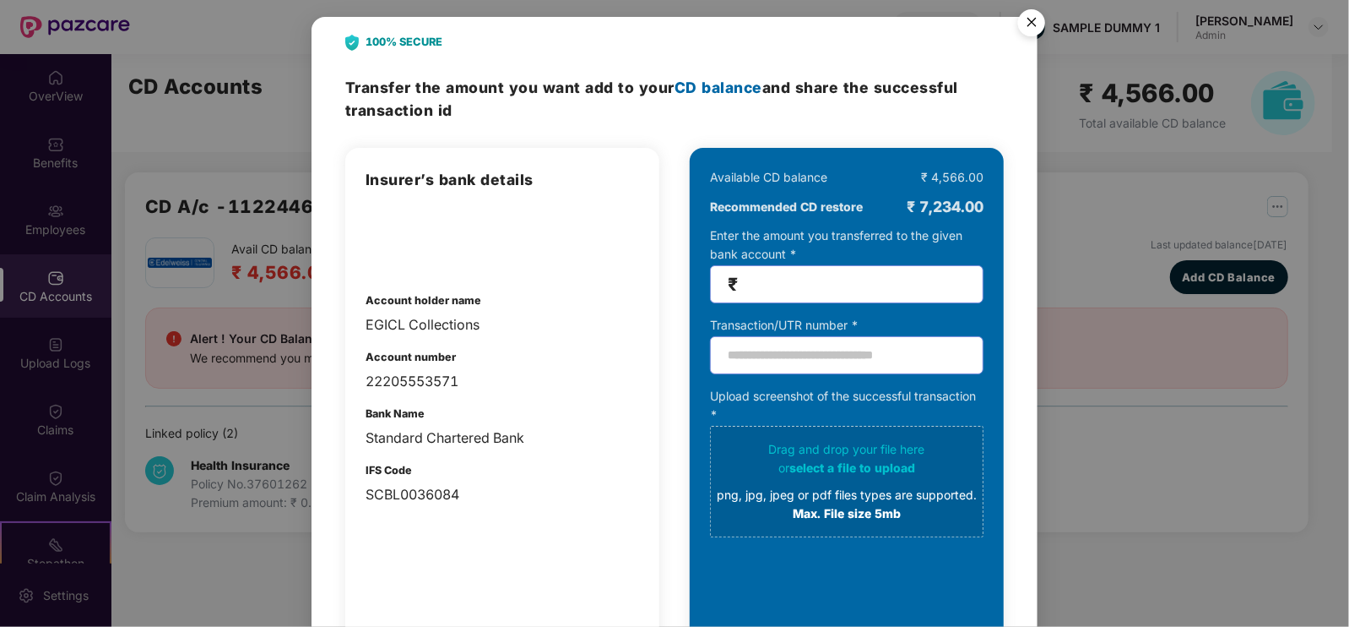
scroll to position [8, 0]
click at [1022, 23] on img "Close" at bounding box center [1031, 25] width 47 height 47
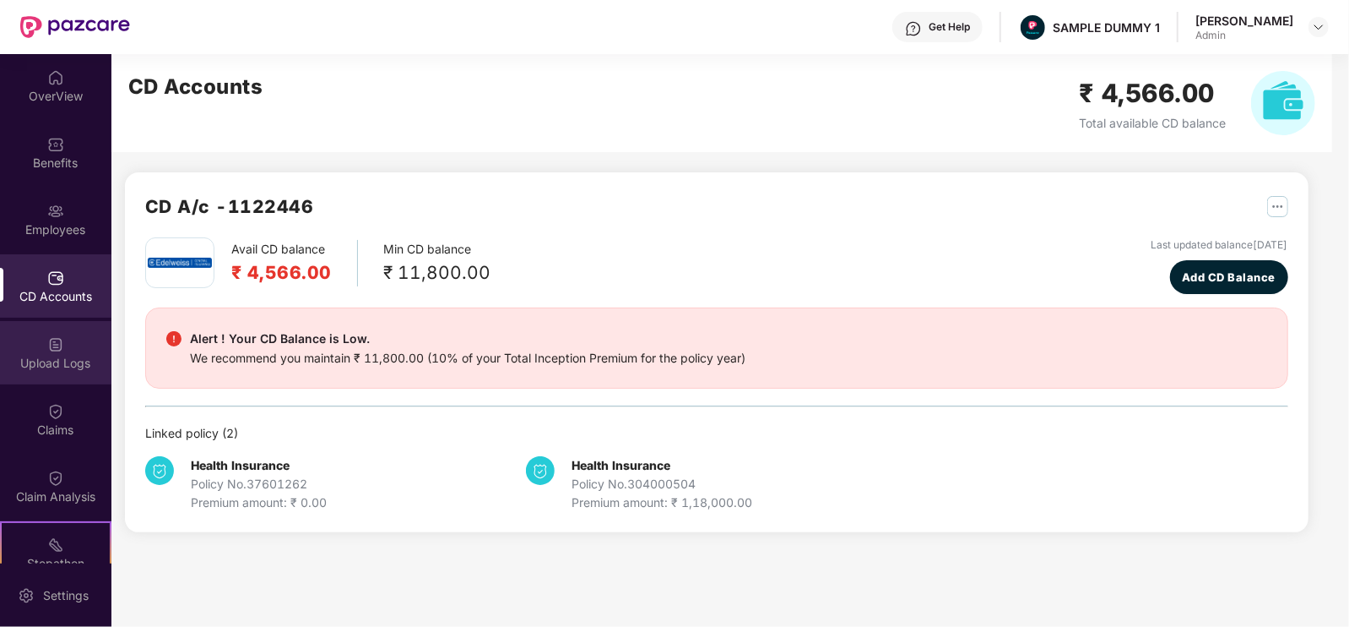
click at [57, 356] on div "Upload Logs" at bounding box center [55, 363] width 111 height 17
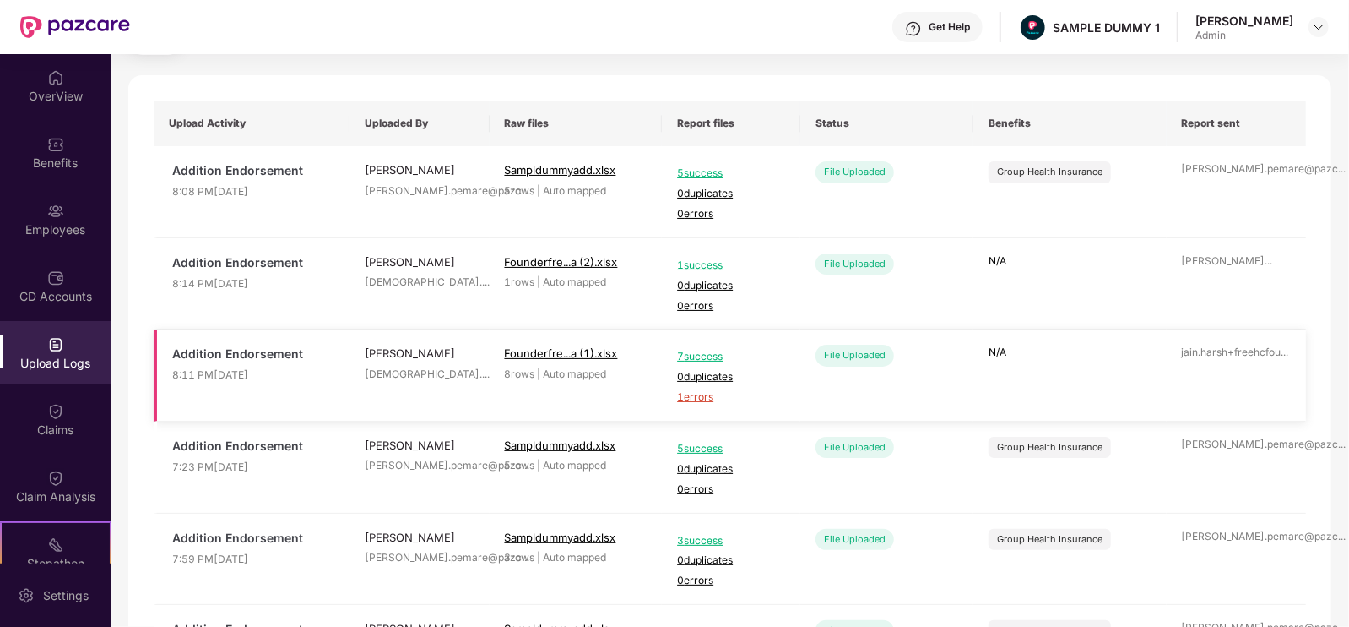
scroll to position [233, 0]
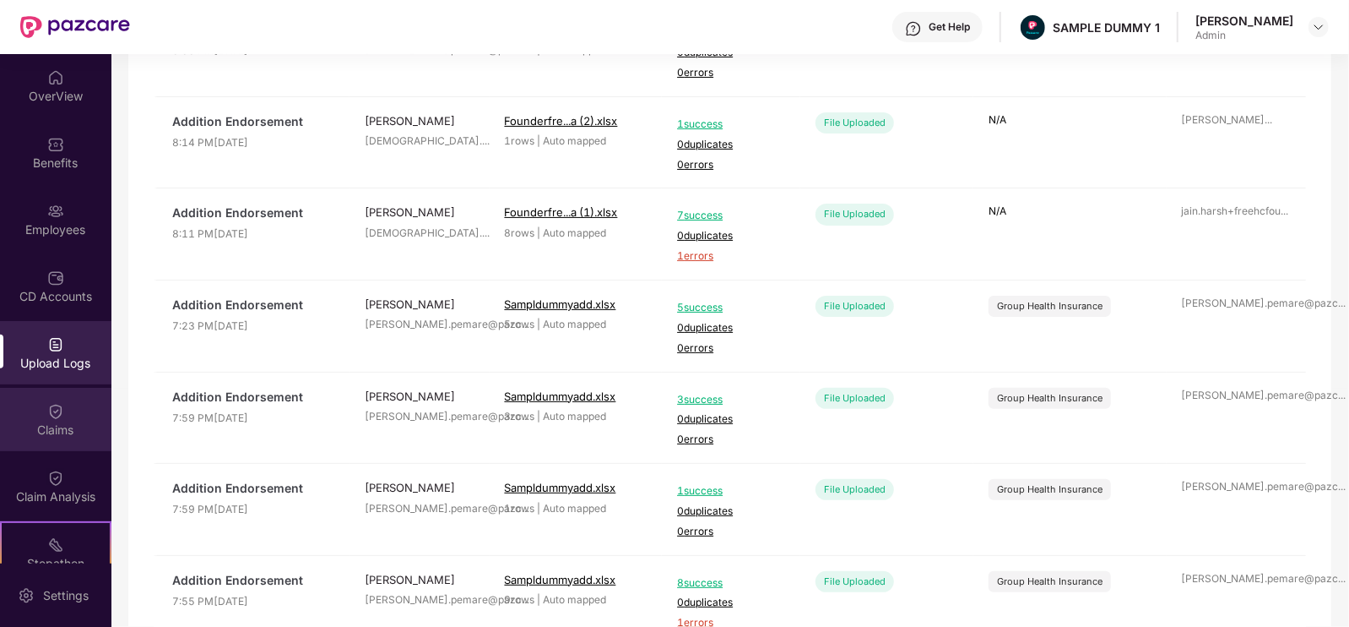
click at [85, 426] on div "Claims" at bounding box center [55, 429] width 111 height 17
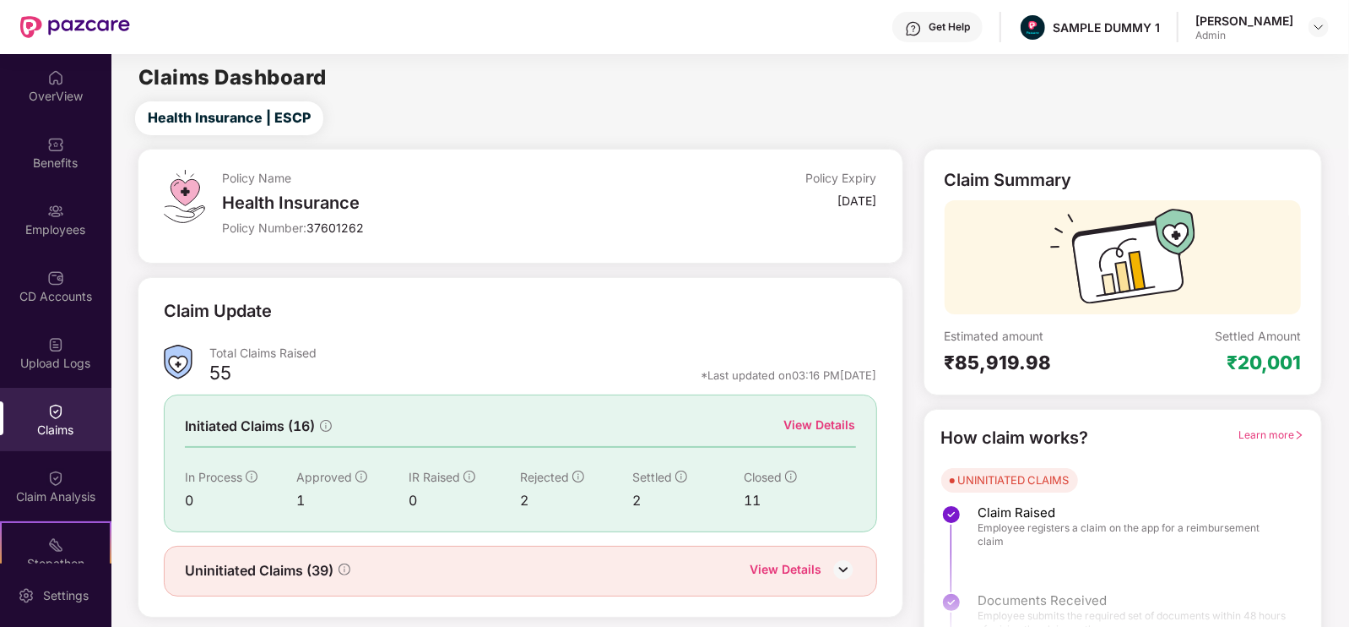
scroll to position [34, 0]
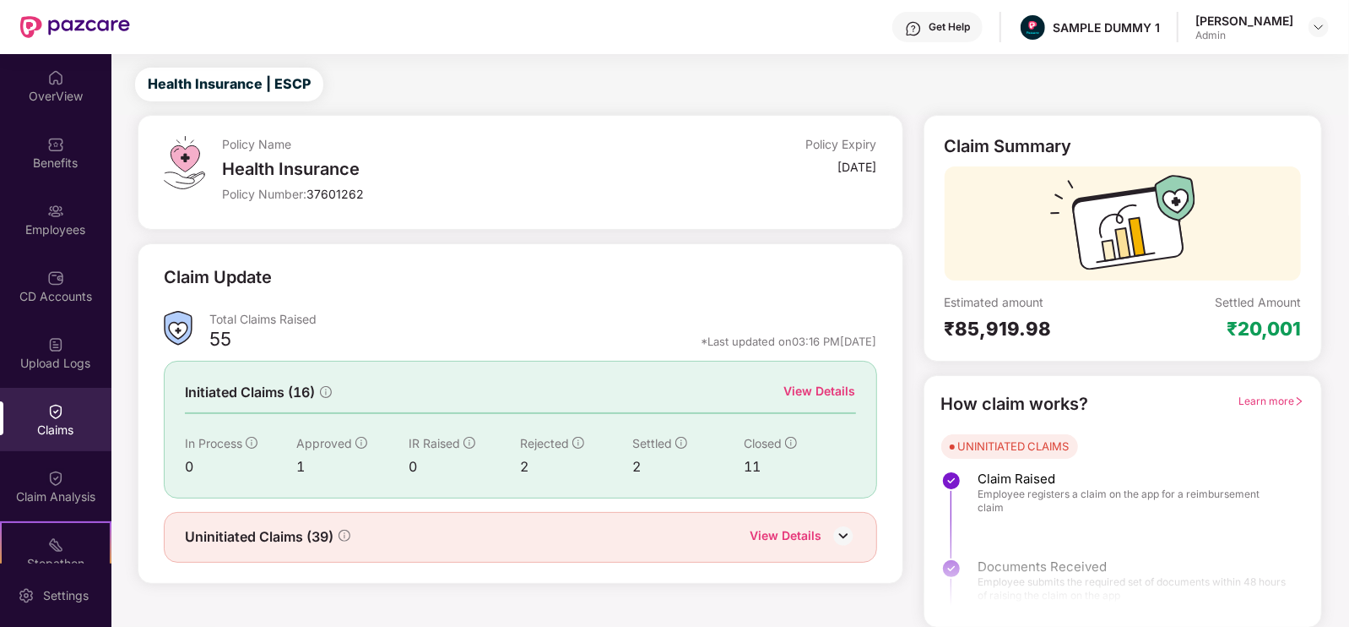
click at [812, 389] on div "View Details" at bounding box center [820, 391] width 72 height 19
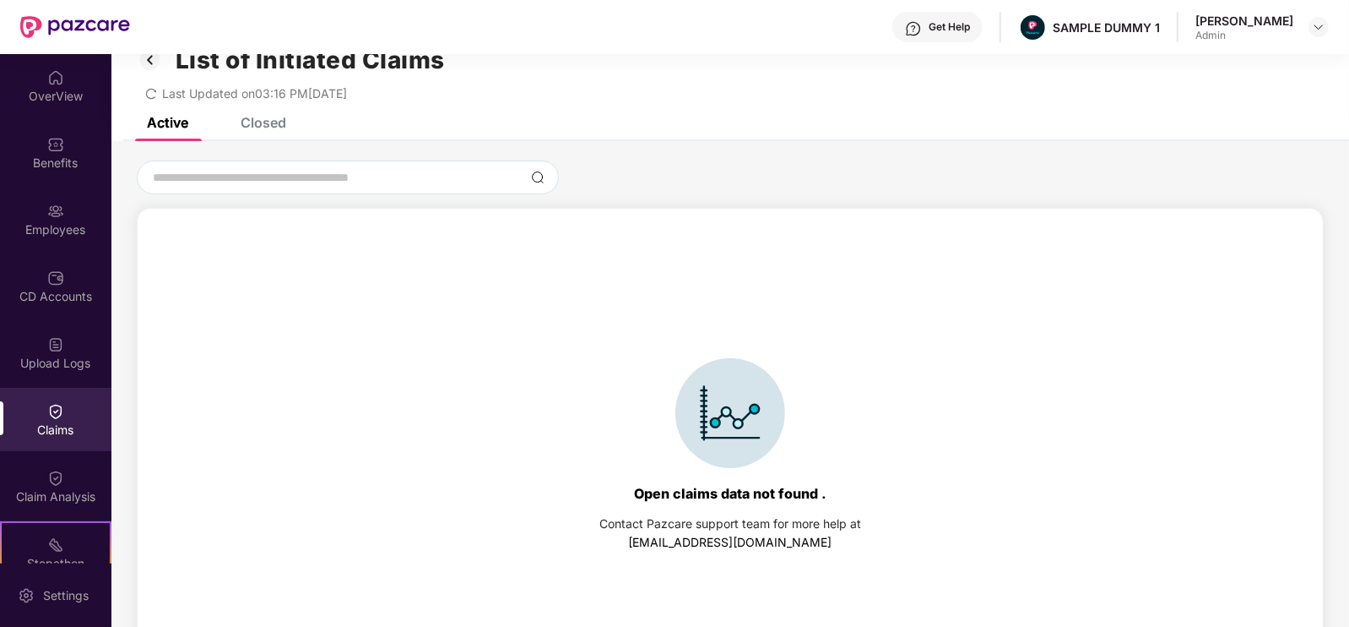
click at [266, 120] on div "Closed" at bounding box center [264, 122] width 46 height 17
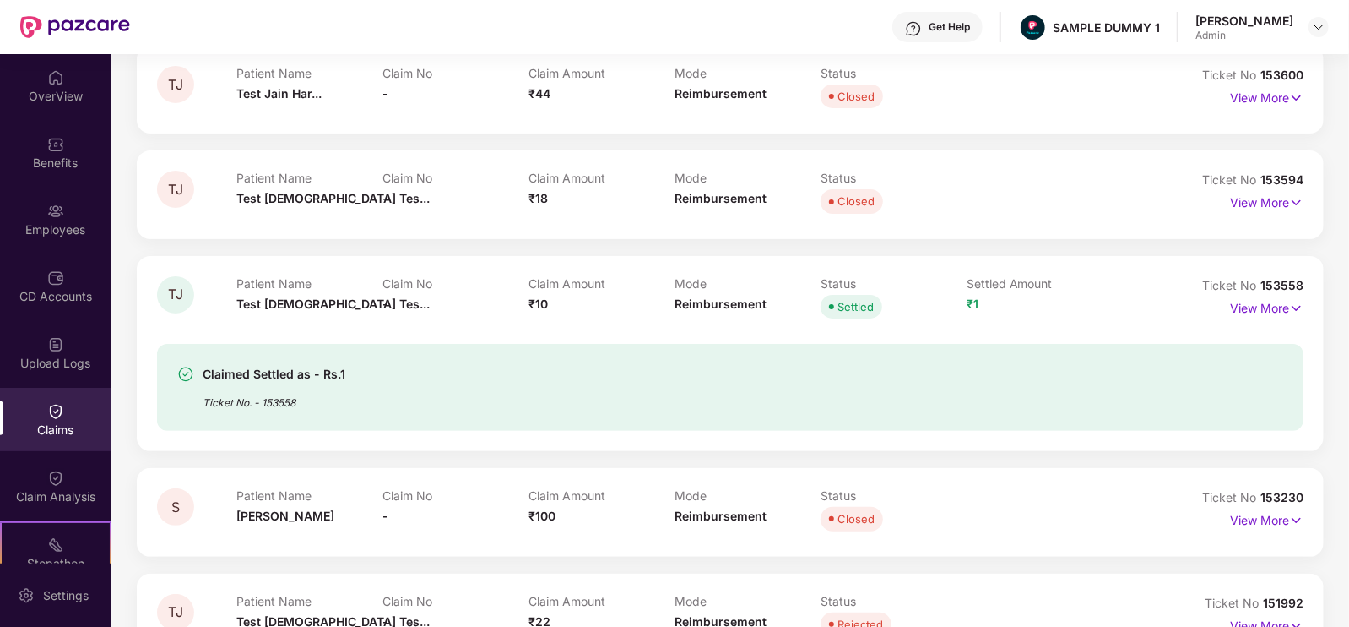
scroll to position [190, 0]
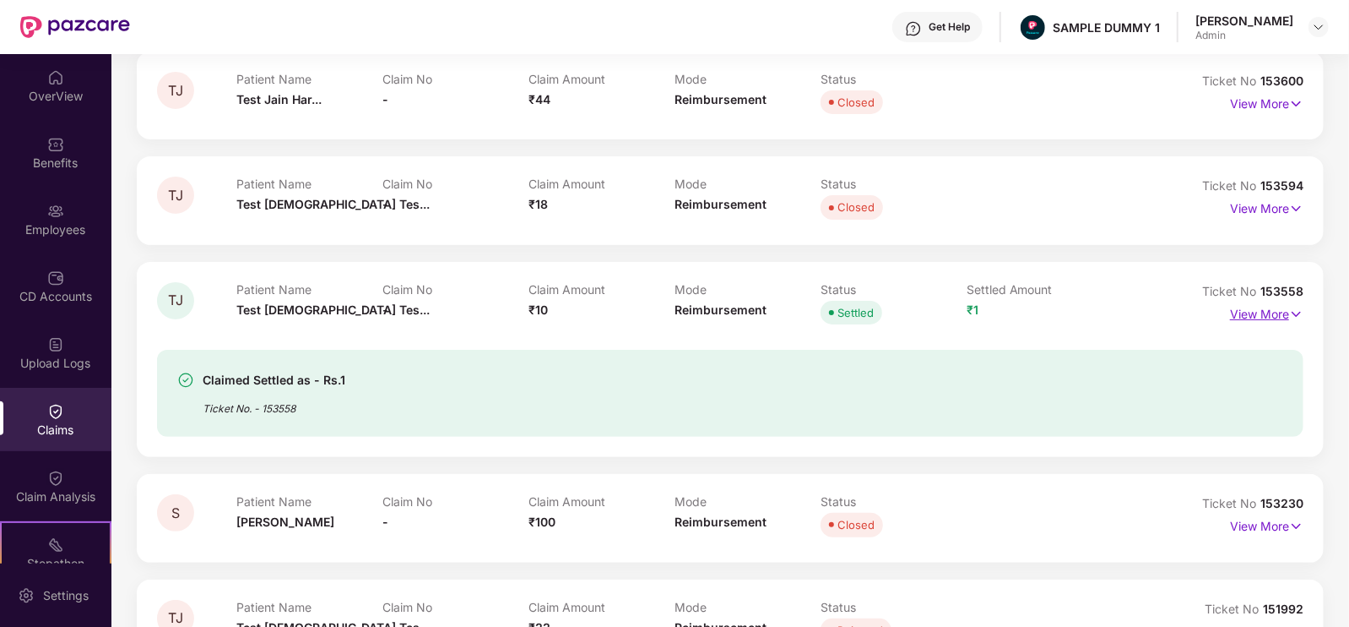
click at [1246, 307] on p "View More" at bounding box center [1266, 312] width 73 height 23
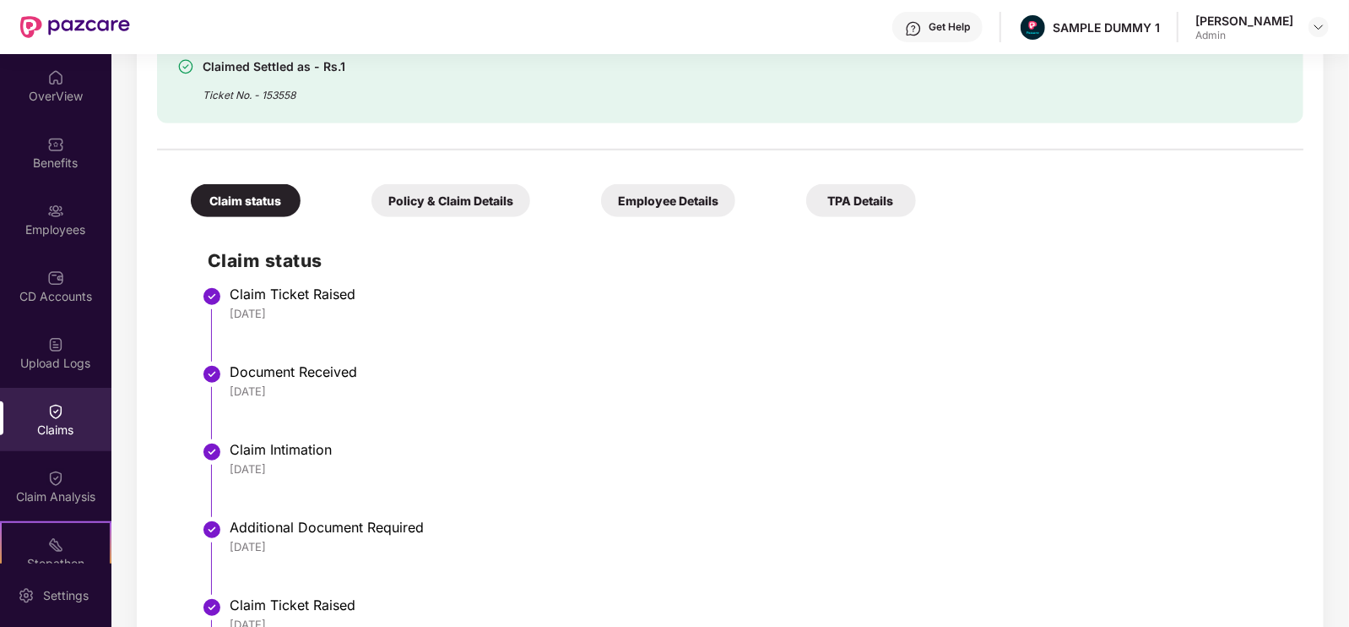
scroll to position [559, 0]
click at [405, 205] on div "Policy & Claim Details" at bounding box center [451, 198] width 159 height 33
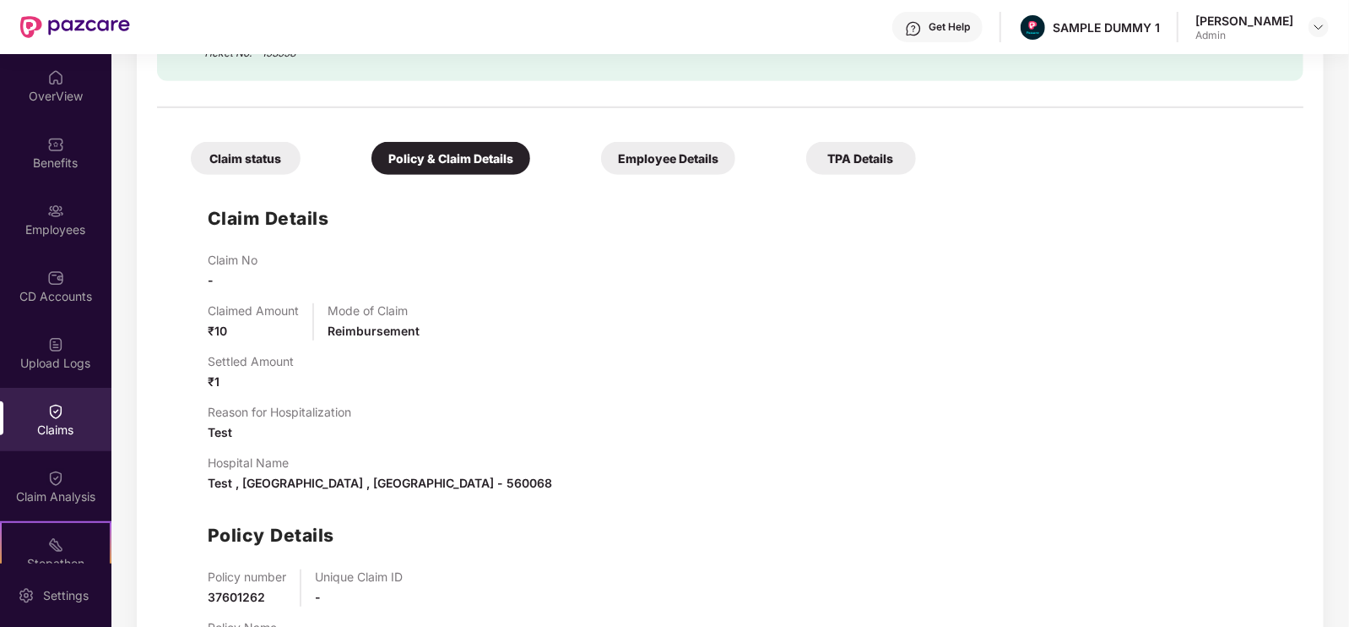
scroll to position [602, 0]
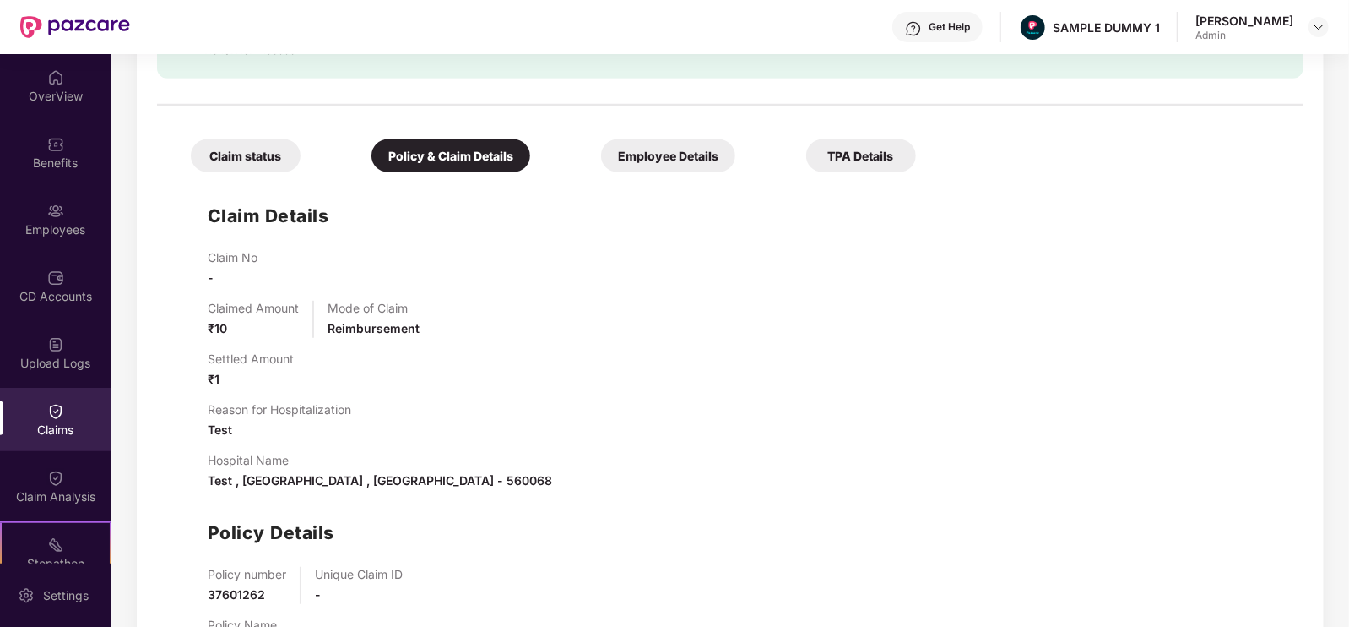
click at [601, 162] on div "Employee Details" at bounding box center [668, 155] width 134 height 33
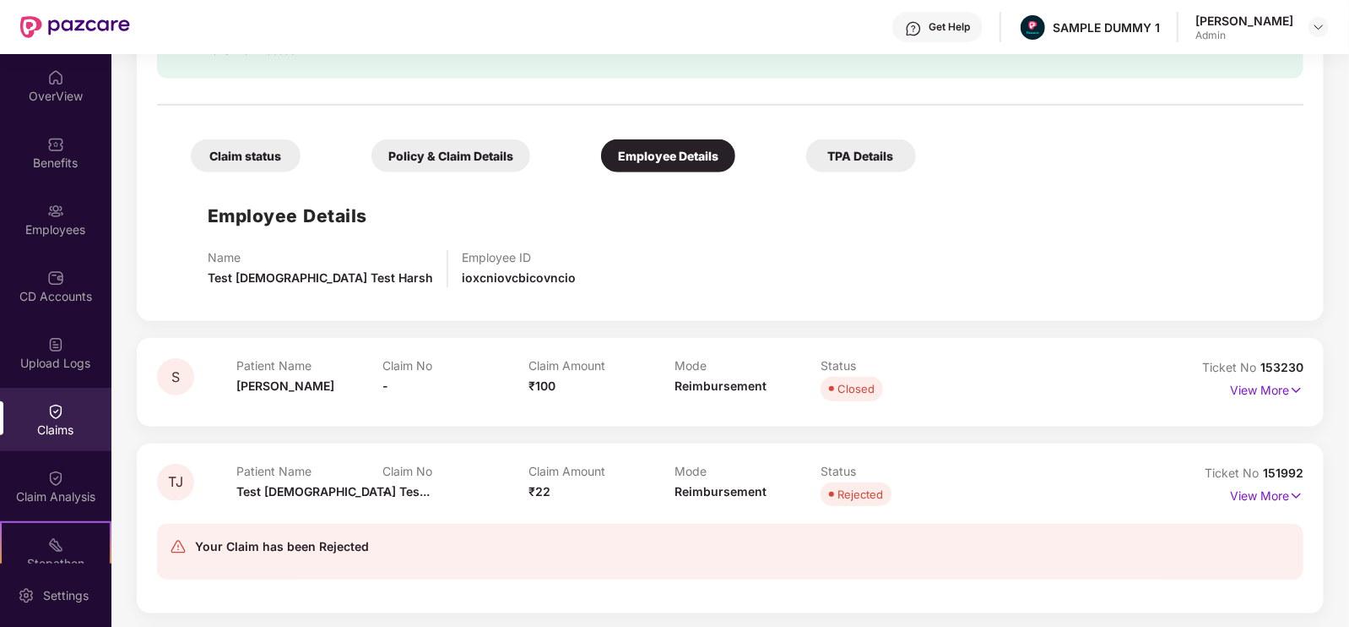
scroll to position [665, 0]
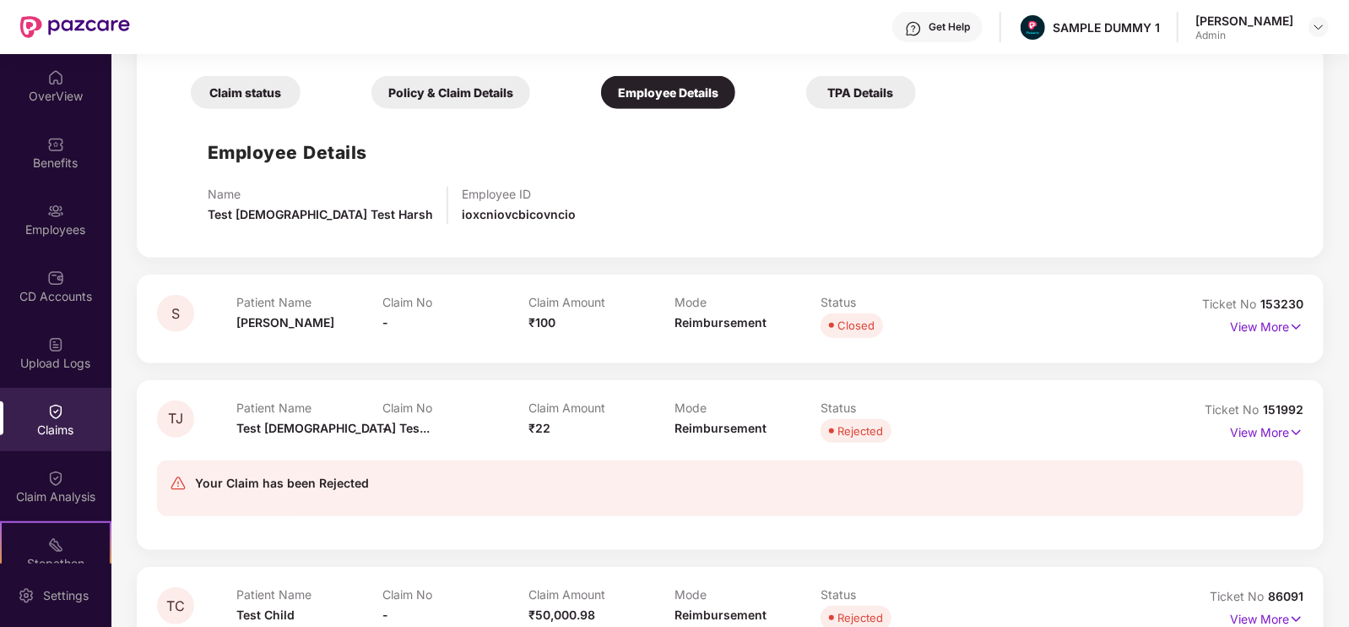
click at [806, 101] on div "TPA Details" at bounding box center [861, 92] width 110 height 33
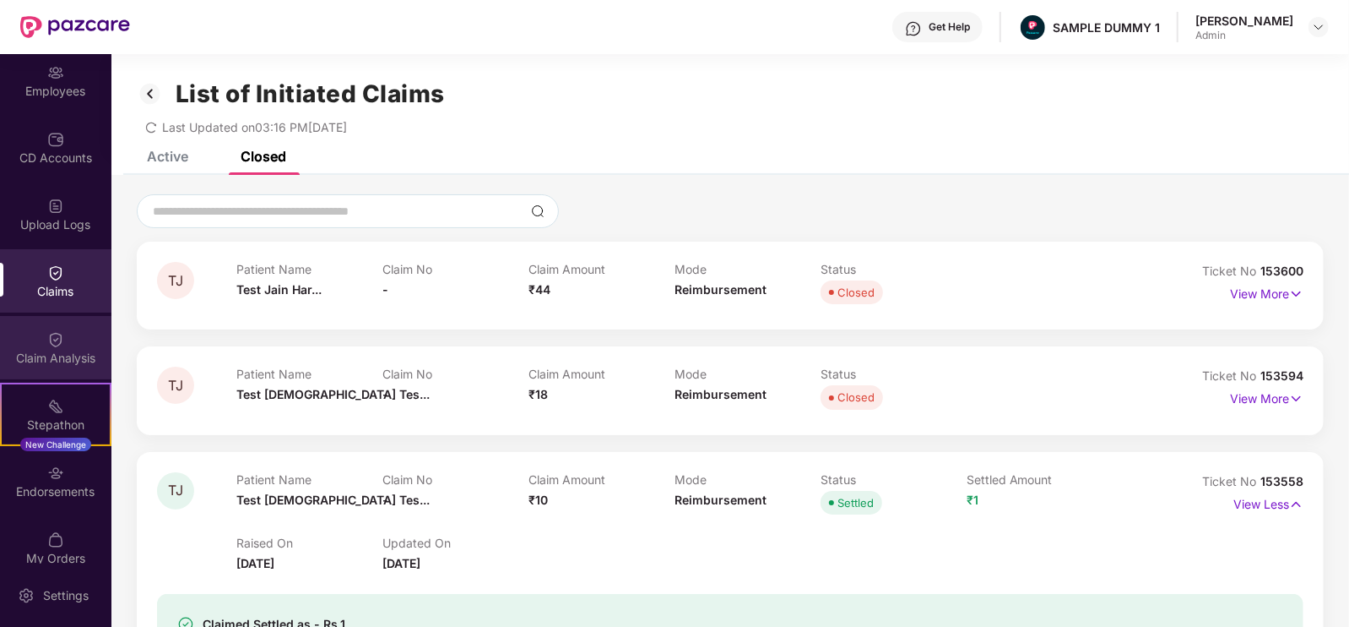
scroll to position [193, 0]
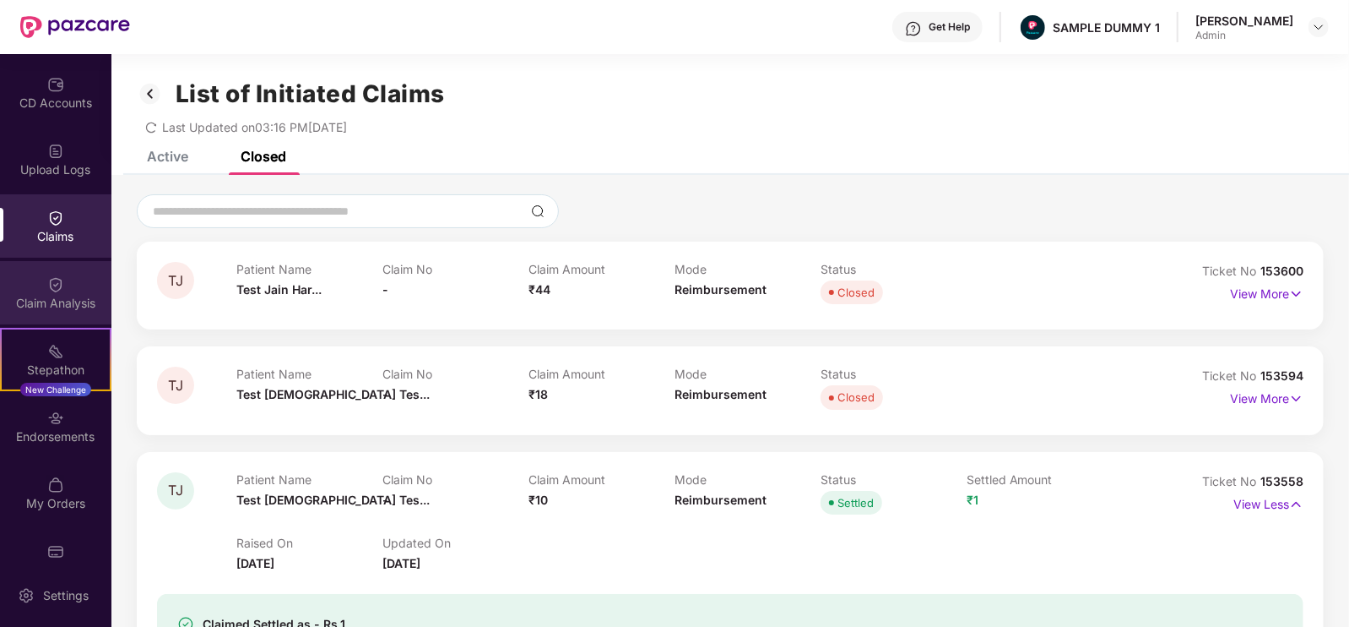
click at [53, 293] on div "Claim Analysis" at bounding box center [55, 292] width 111 height 63
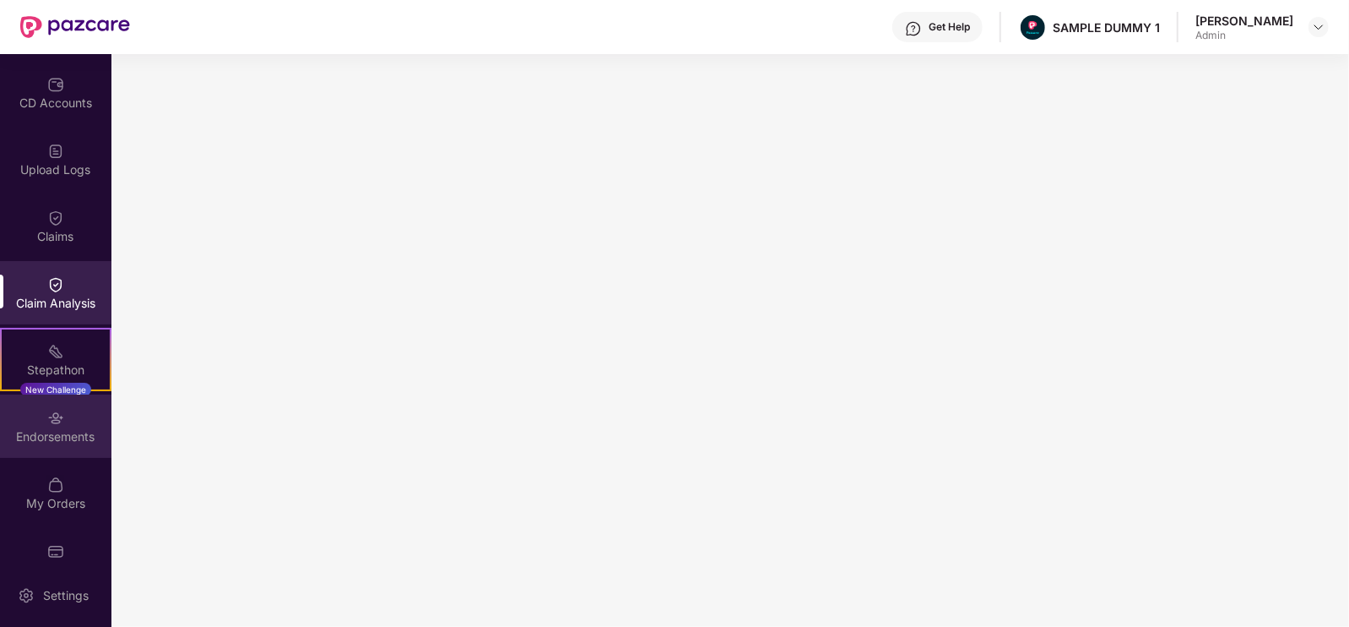
scroll to position [225, 0]
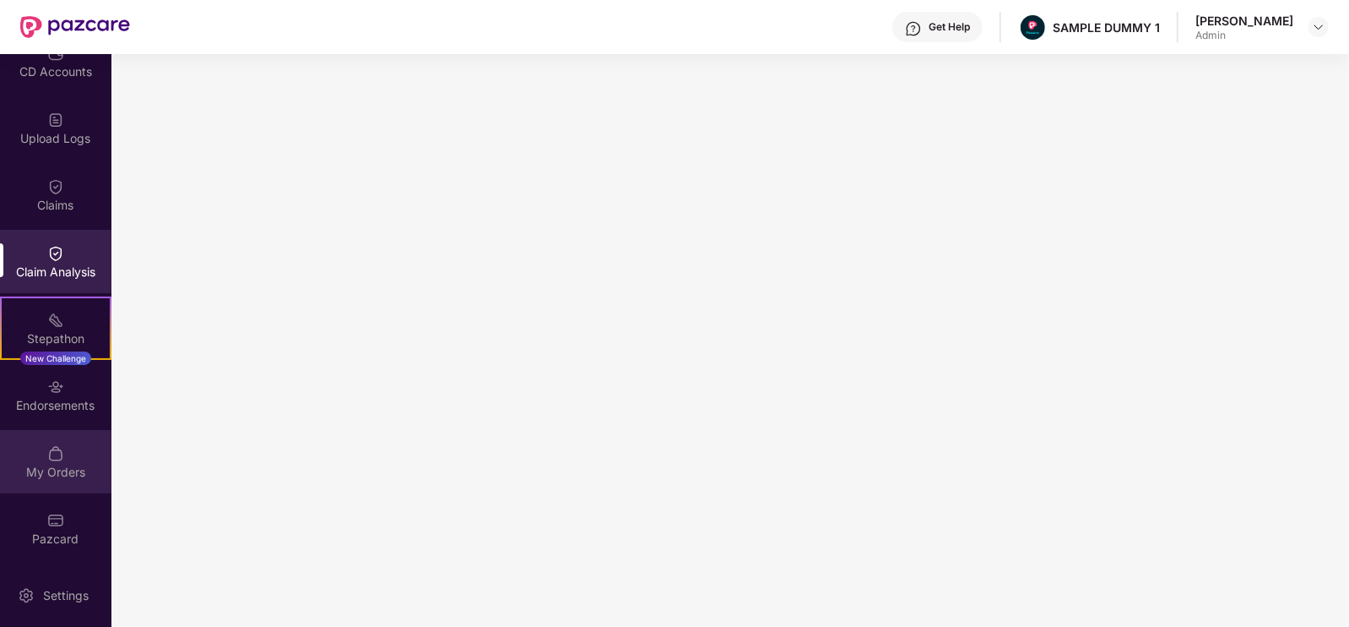
click at [54, 445] on img at bounding box center [55, 453] width 17 height 17
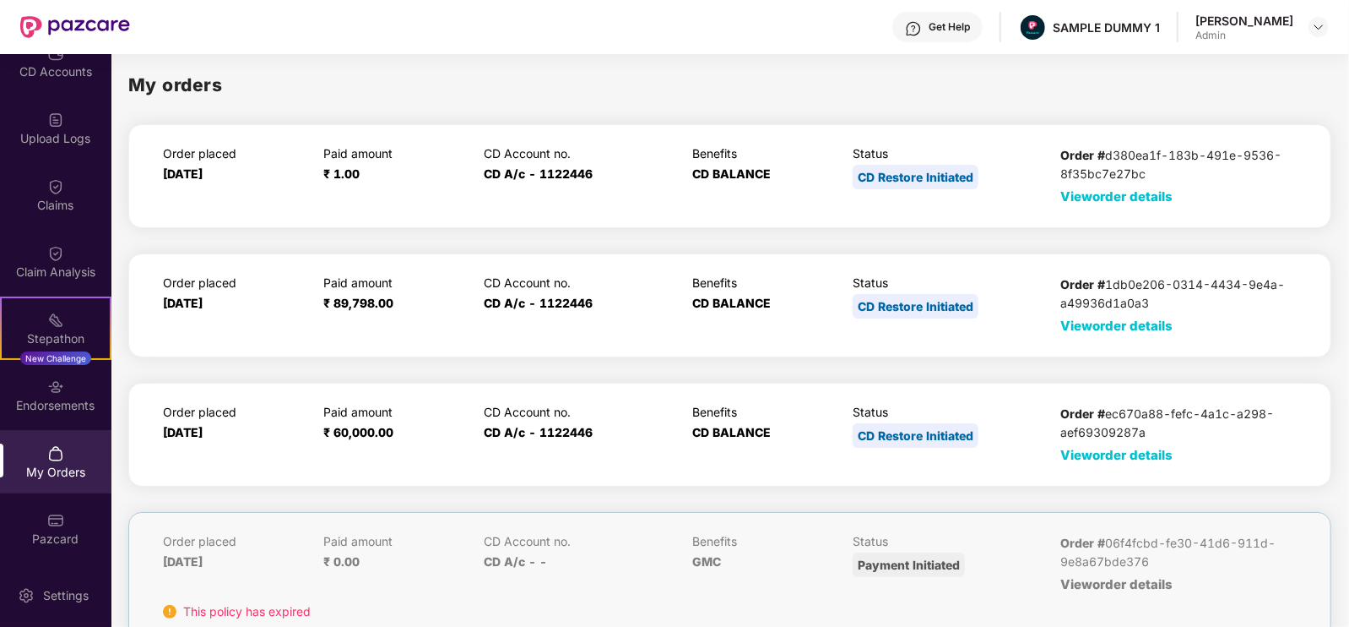
click at [1107, 454] on span "View order details" at bounding box center [1117, 455] width 112 height 16
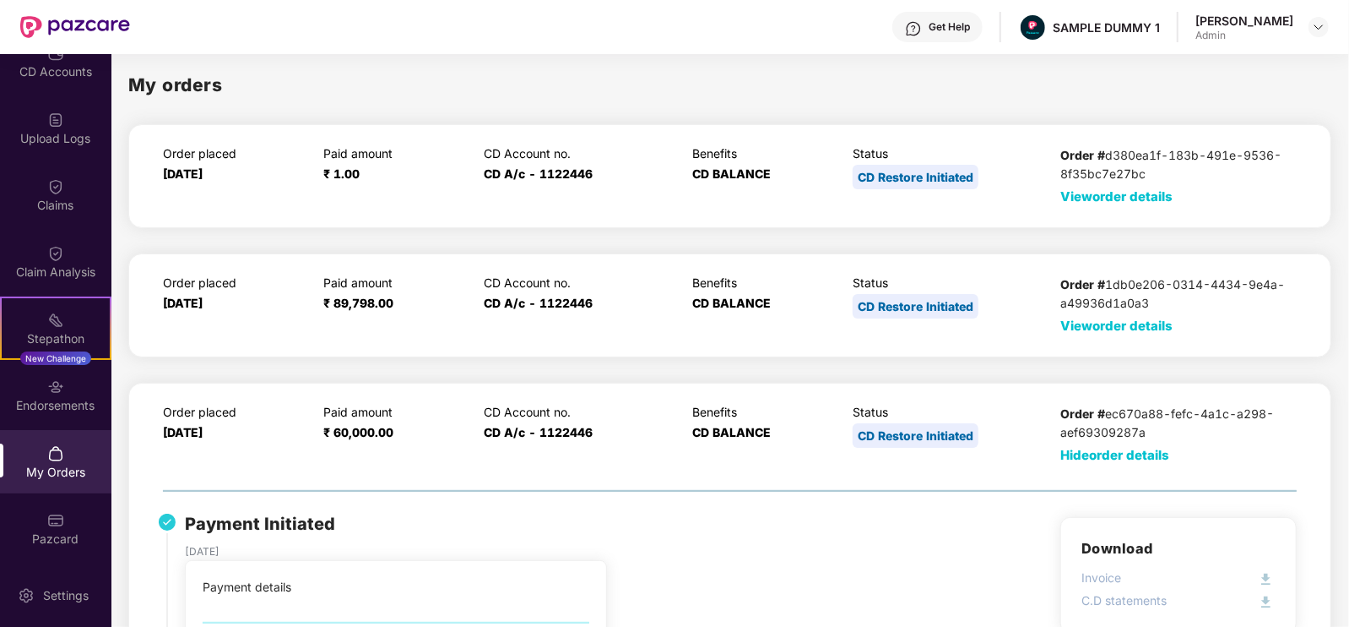
scroll to position [225, 0]
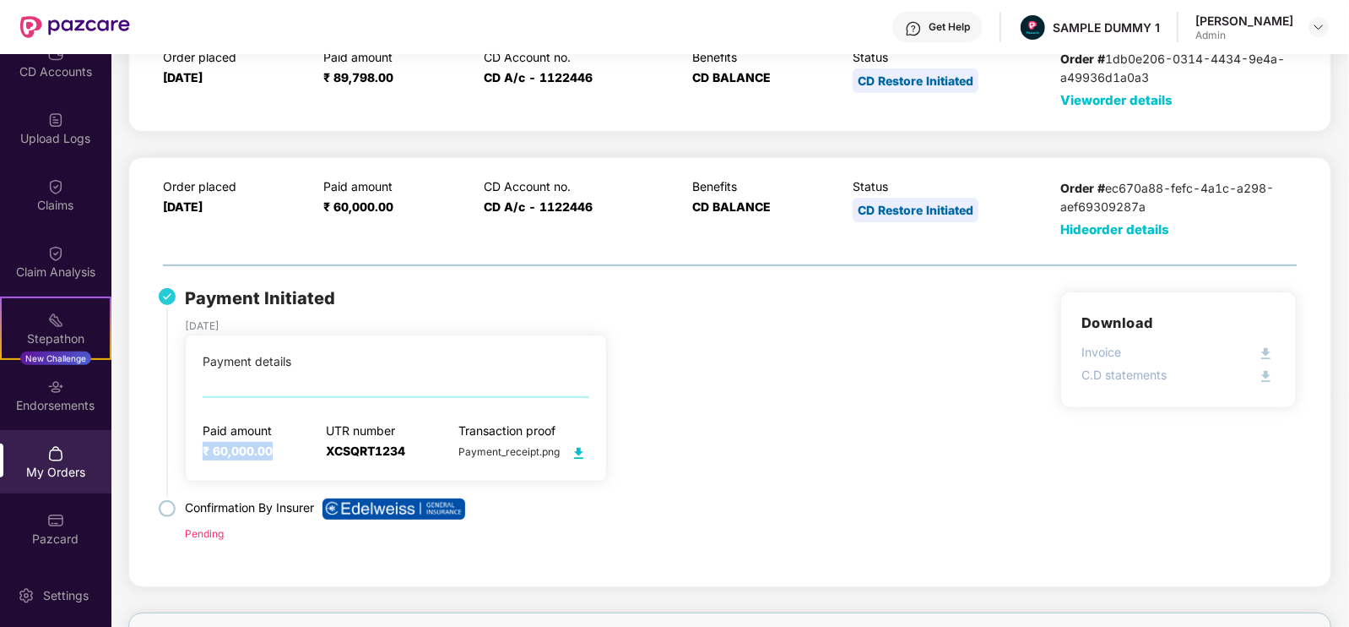
drag, startPoint x: 190, startPoint y: 450, endPoint x: 274, endPoint y: 456, distance: 83.8
click at [274, 456] on div "Payment details Paid amount ₹ 60,000.00 UTR number XCSQRT1234 Transaction proof…" at bounding box center [396, 407] width 422 height 146
drag, startPoint x: 301, startPoint y: 453, endPoint x: 406, endPoint y: 459, distance: 104.9
click at [406, 459] on div "Paid amount ₹ 60,000.00 UTR number XCSQRT1234 Transaction proof Payment_receipt…" at bounding box center [396, 443] width 387 height 40
click at [716, 462] on div "Payment Initiated [DATE] Payment details Paid amount ₹ 60,000.00 UTR number XCS…" at bounding box center [458, 383] width 546 height 196
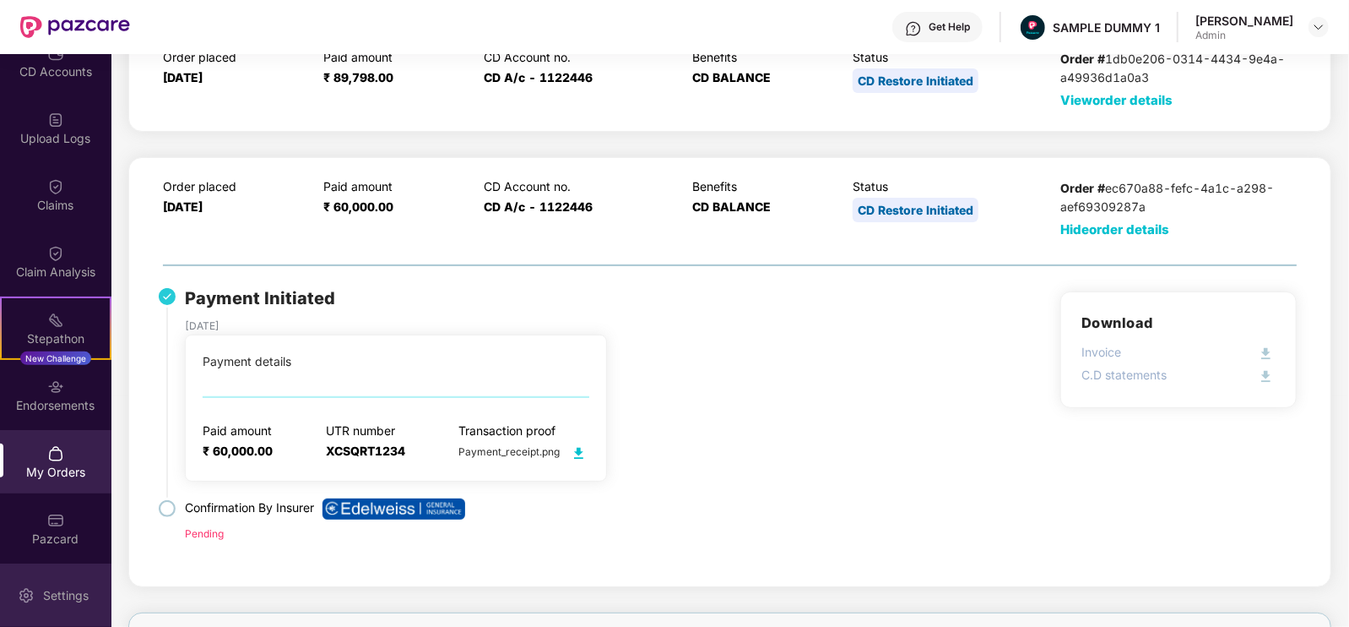
click at [79, 592] on div "Settings" at bounding box center [66, 595] width 56 height 17
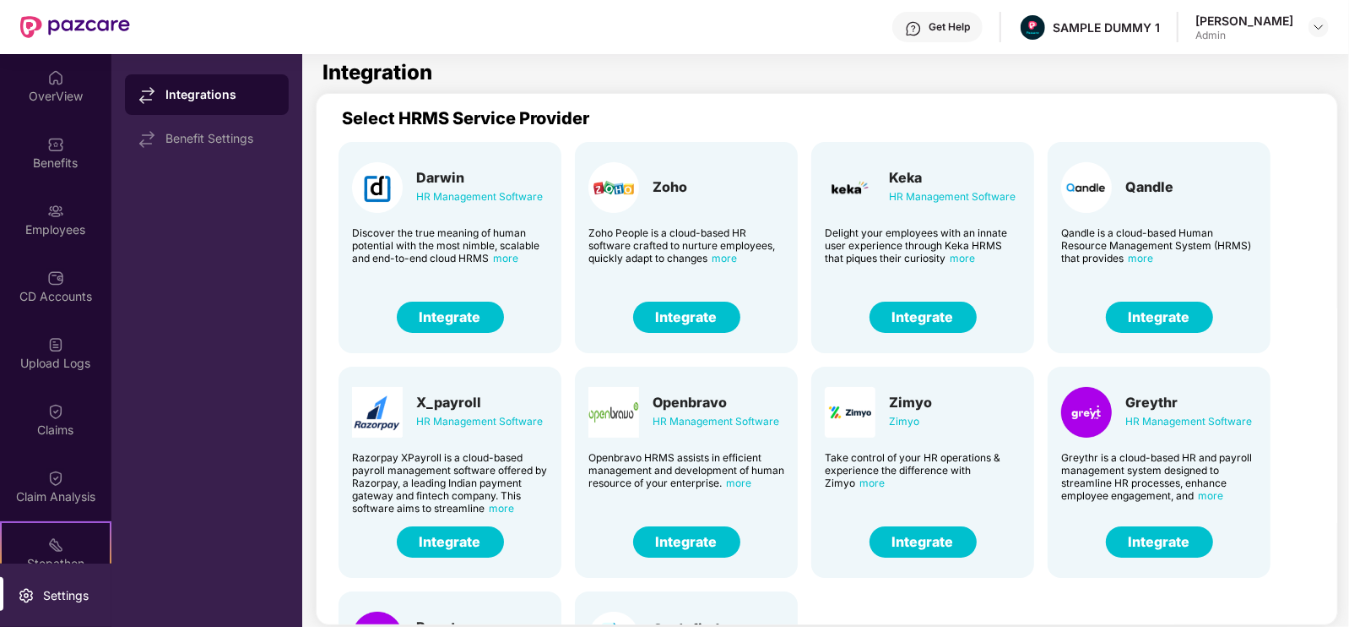
click at [922, 32] on img at bounding box center [913, 28] width 17 height 17
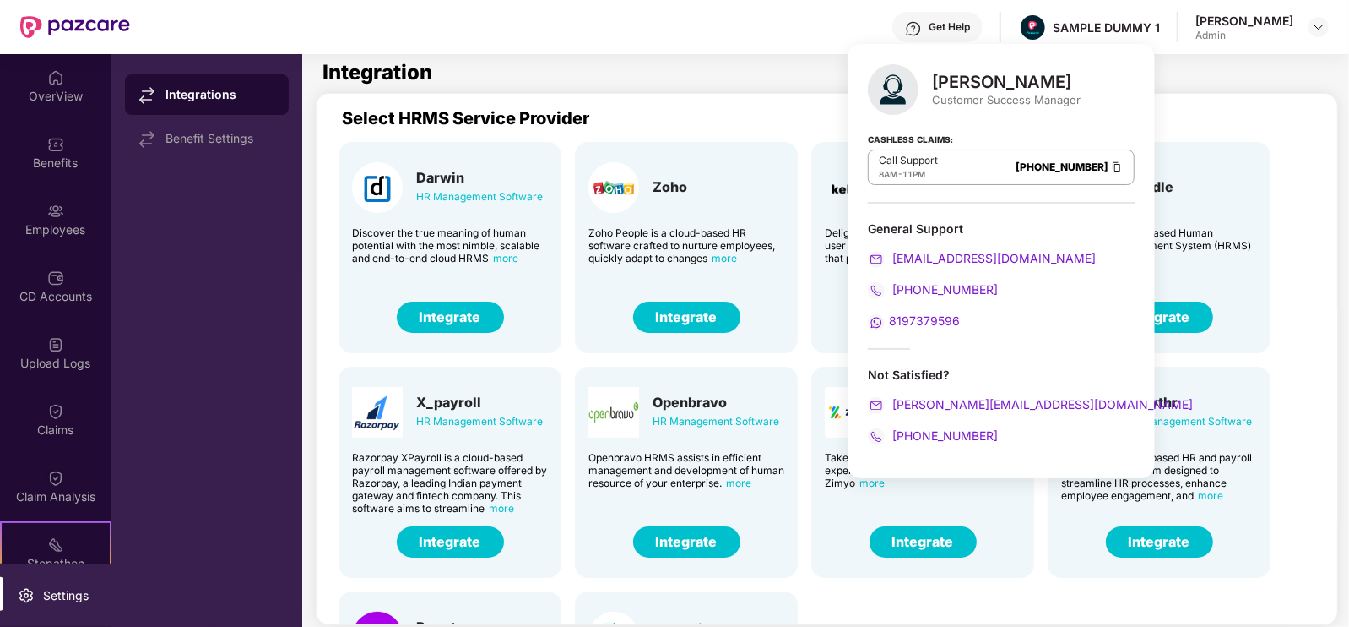
click at [970, 21] on div "Get Help" at bounding box center [949, 27] width 41 height 14
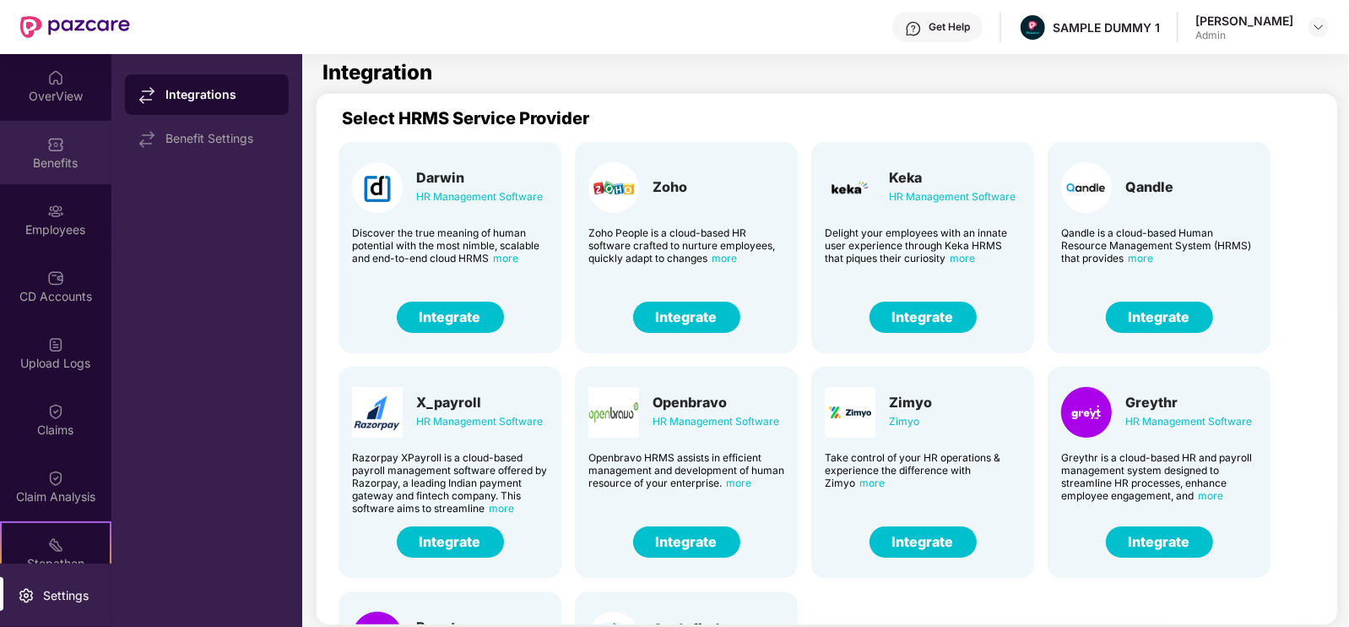
click at [55, 160] on div "Benefits" at bounding box center [55, 163] width 111 height 17
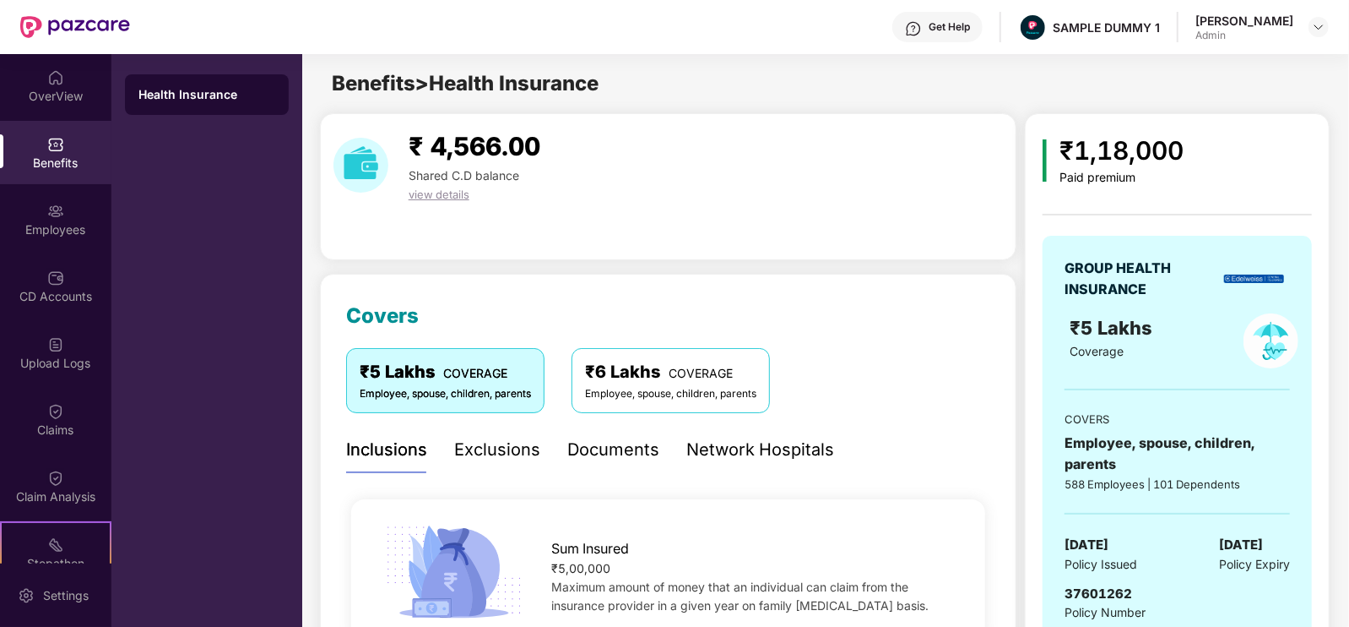
click at [513, 459] on div "Exclusions" at bounding box center [497, 450] width 86 height 26
